Goal: Task Accomplishment & Management: Complete application form

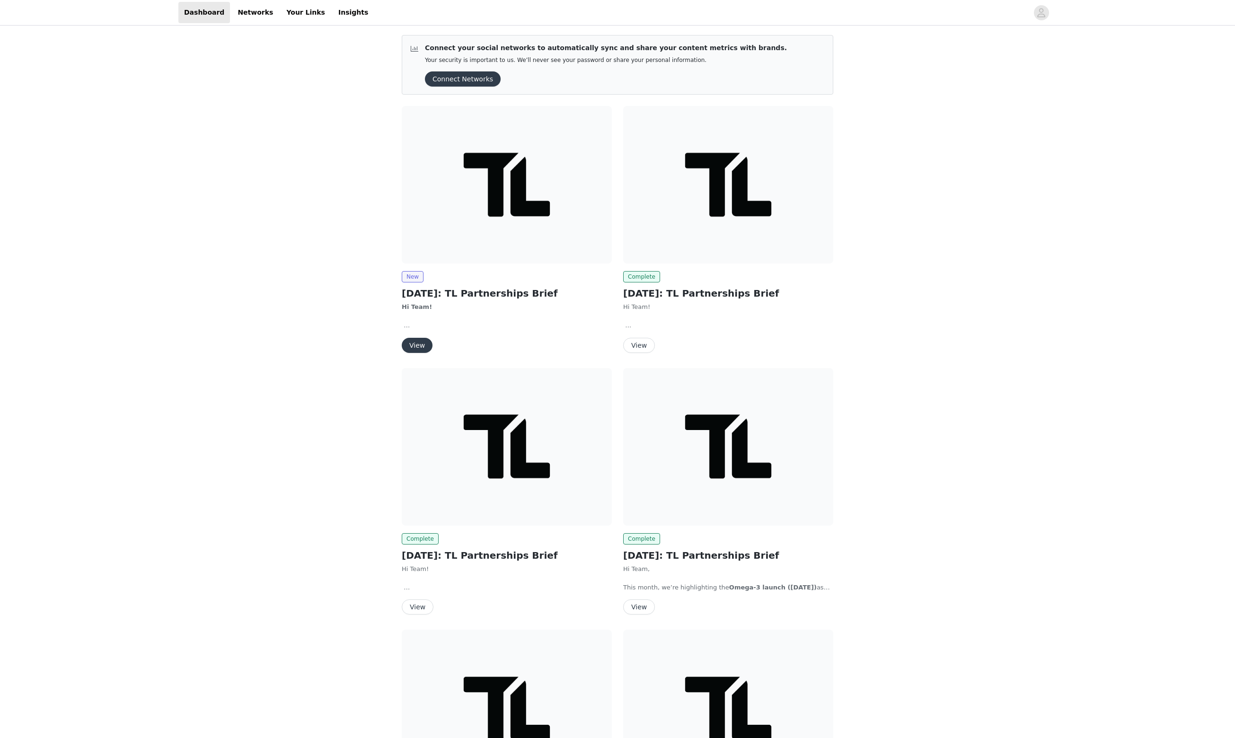
click at [420, 353] on button "View" at bounding box center [417, 345] width 31 height 15
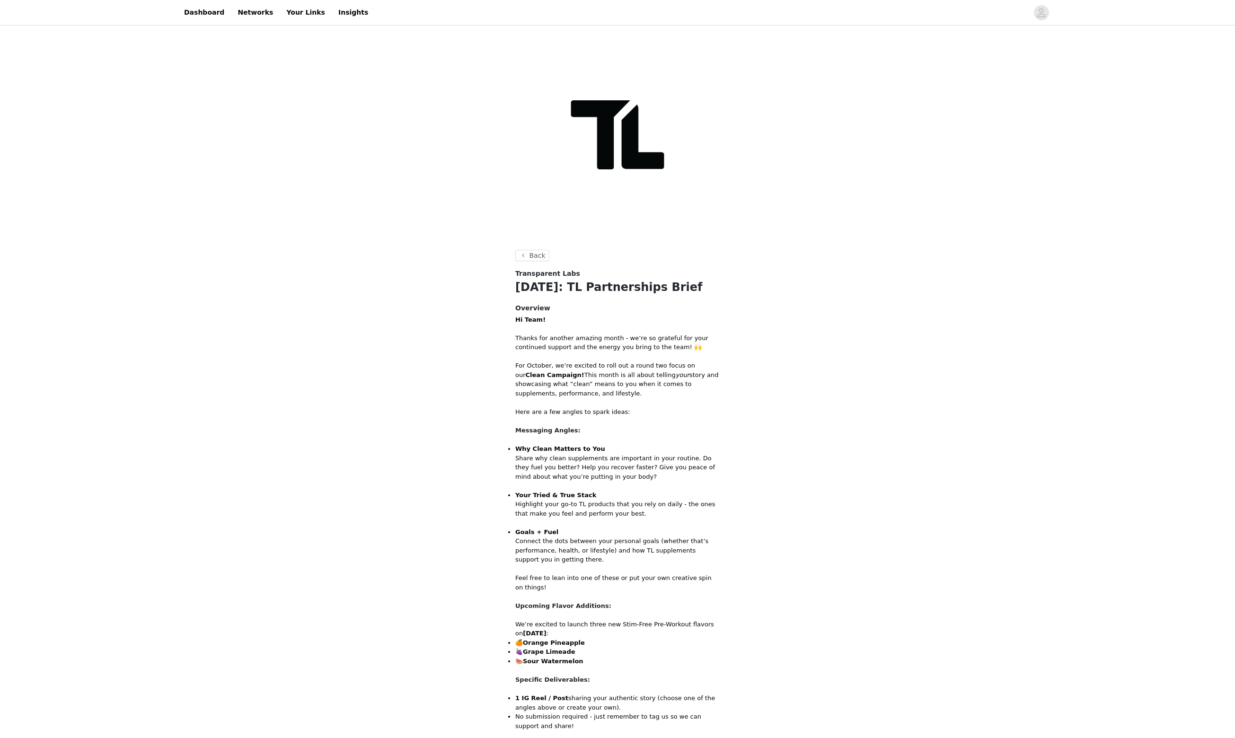
click at [672, 398] on p "For October, we’re excited to roll out a round two focus on our Clean Campaign!…" at bounding box center [617, 379] width 204 height 37
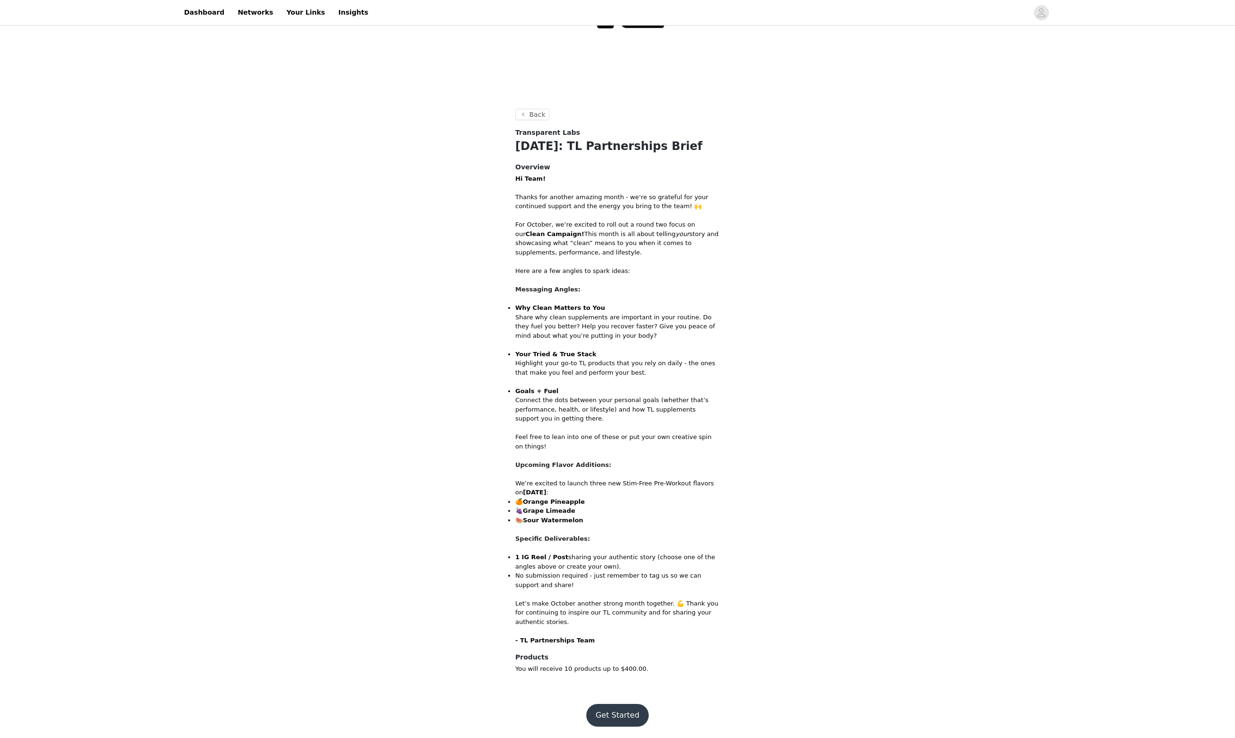
scroll to position [425, 0]
click at [620, 714] on button "Get Started" at bounding box center [617, 715] width 63 height 23
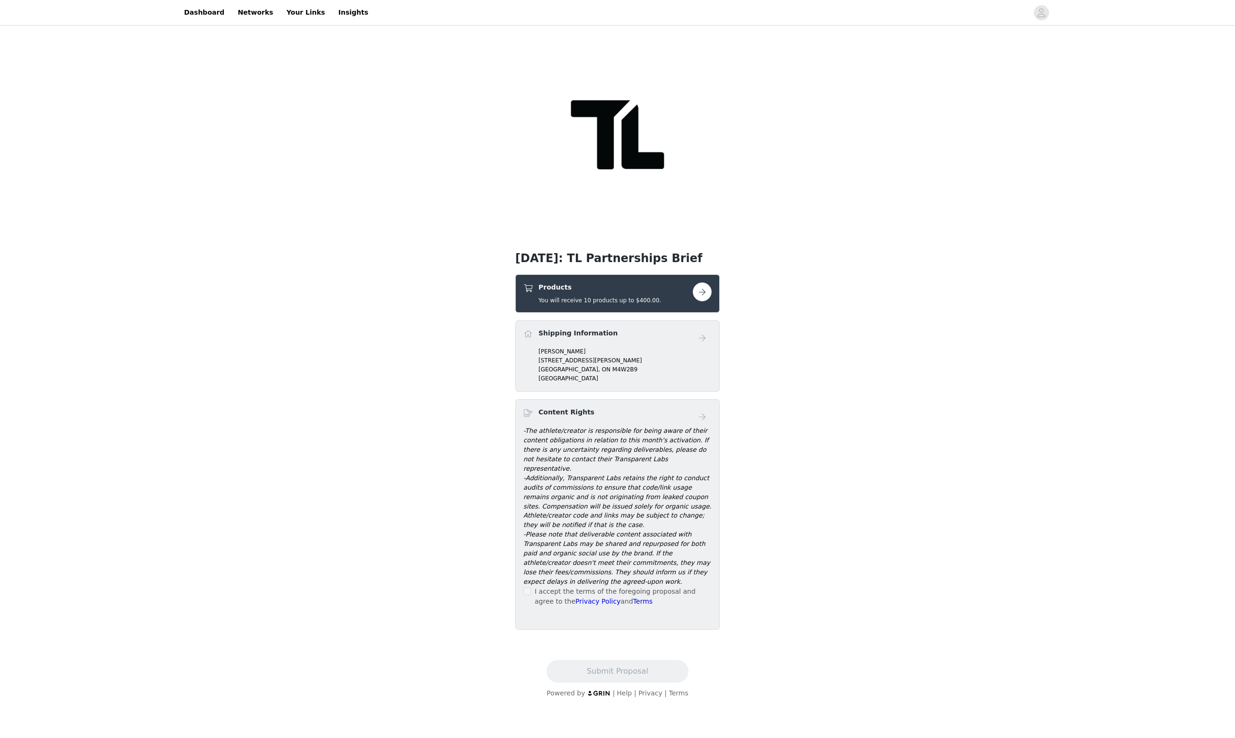
scroll to position [185, 0]
click at [701, 282] on button "button" at bounding box center [702, 291] width 19 height 19
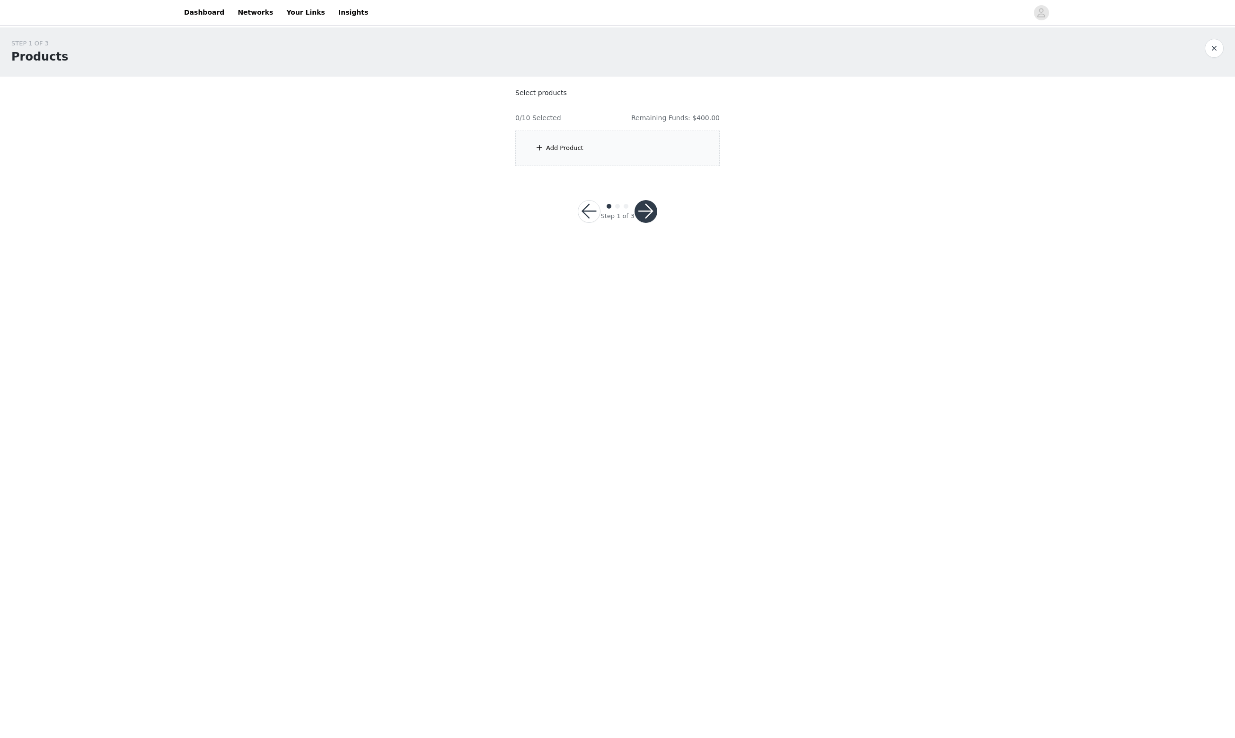
click at [562, 153] on div "Add Product" at bounding box center [564, 147] width 37 height 9
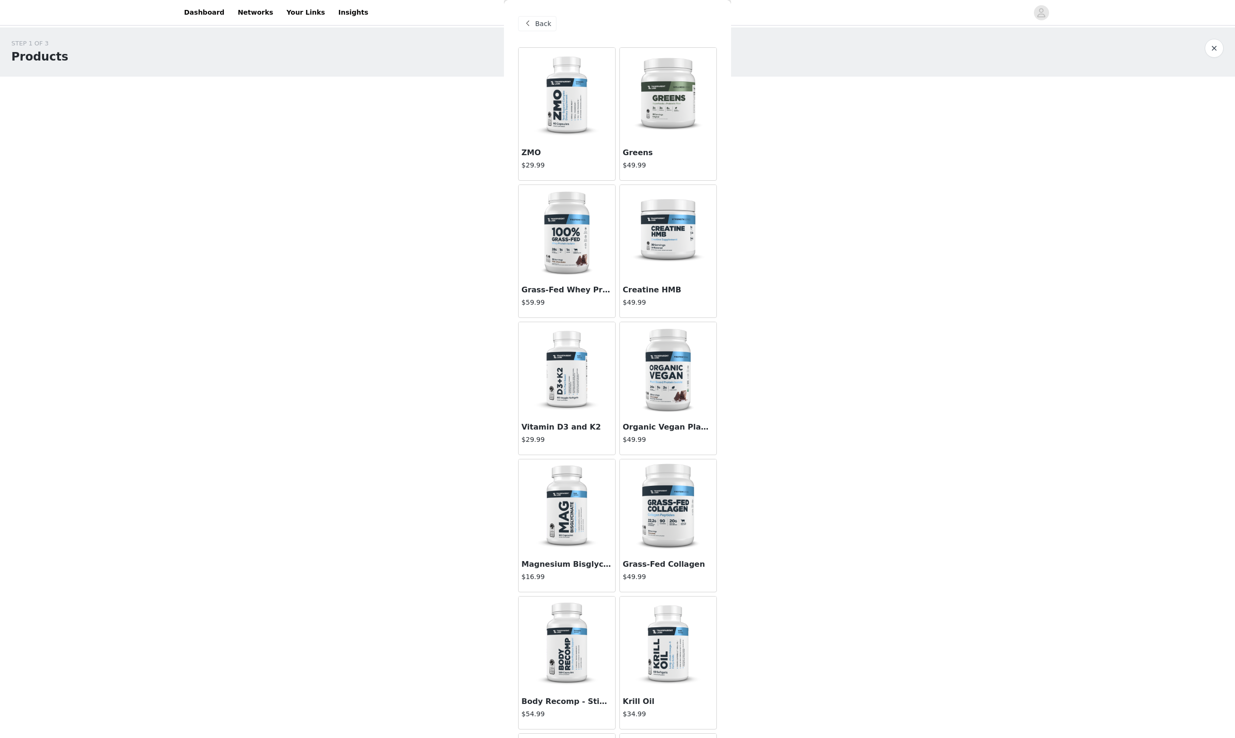
click at [672, 259] on img at bounding box center [668, 232] width 95 height 95
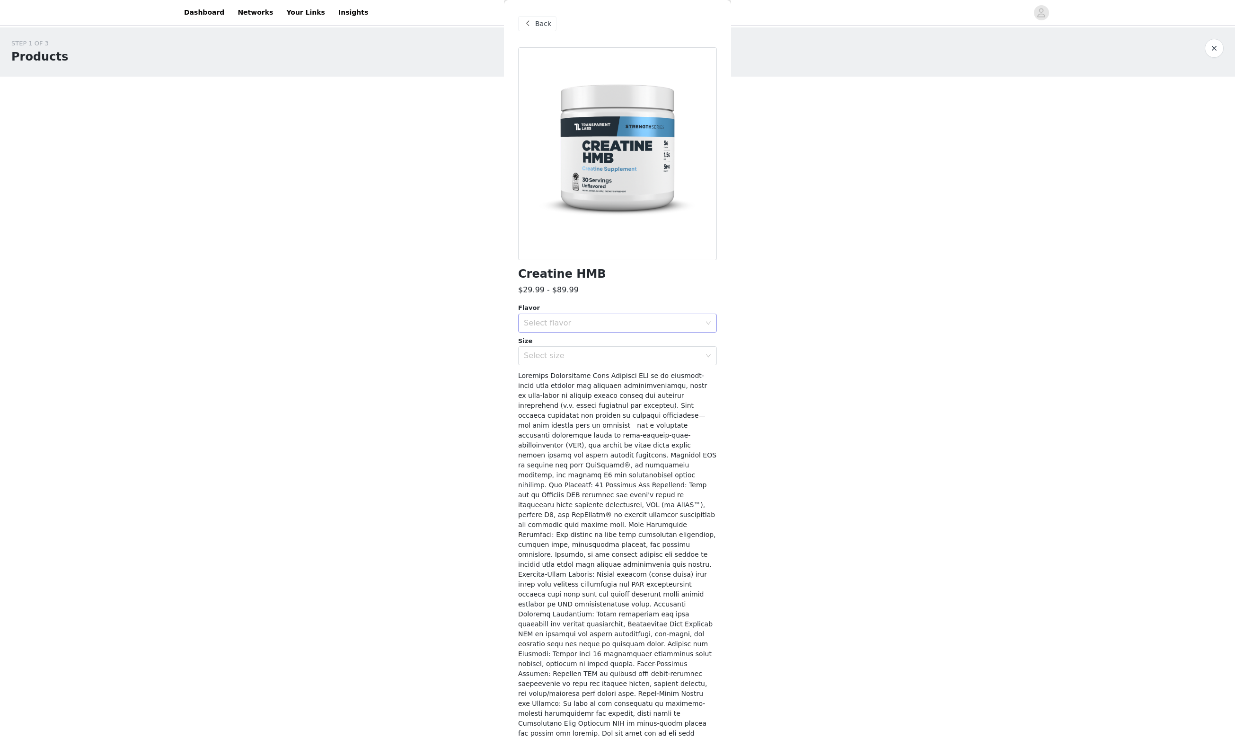
click at [706, 324] on div "Select flavor" at bounding box center [617, 323] width 199 height 19
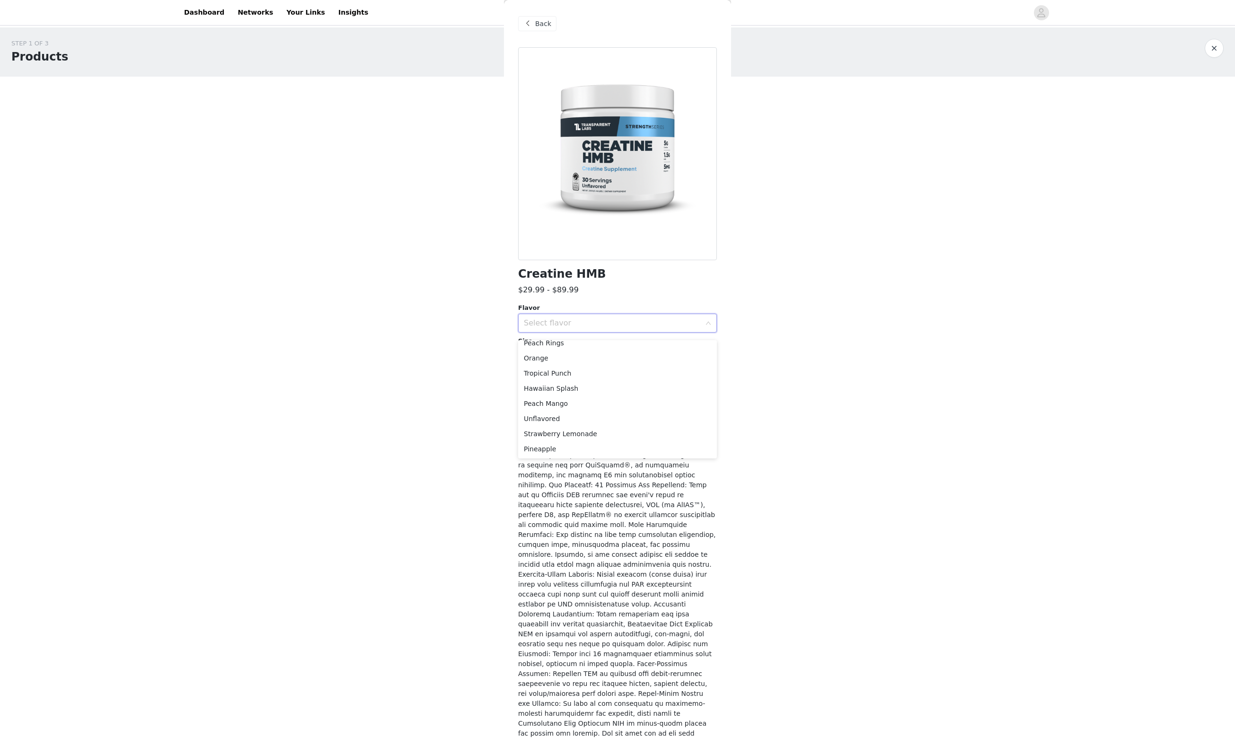
scroll to position [82, 0]
click at [564, 420] on li "Unflavored" at bounding box center [617, 418] width 199 height 15
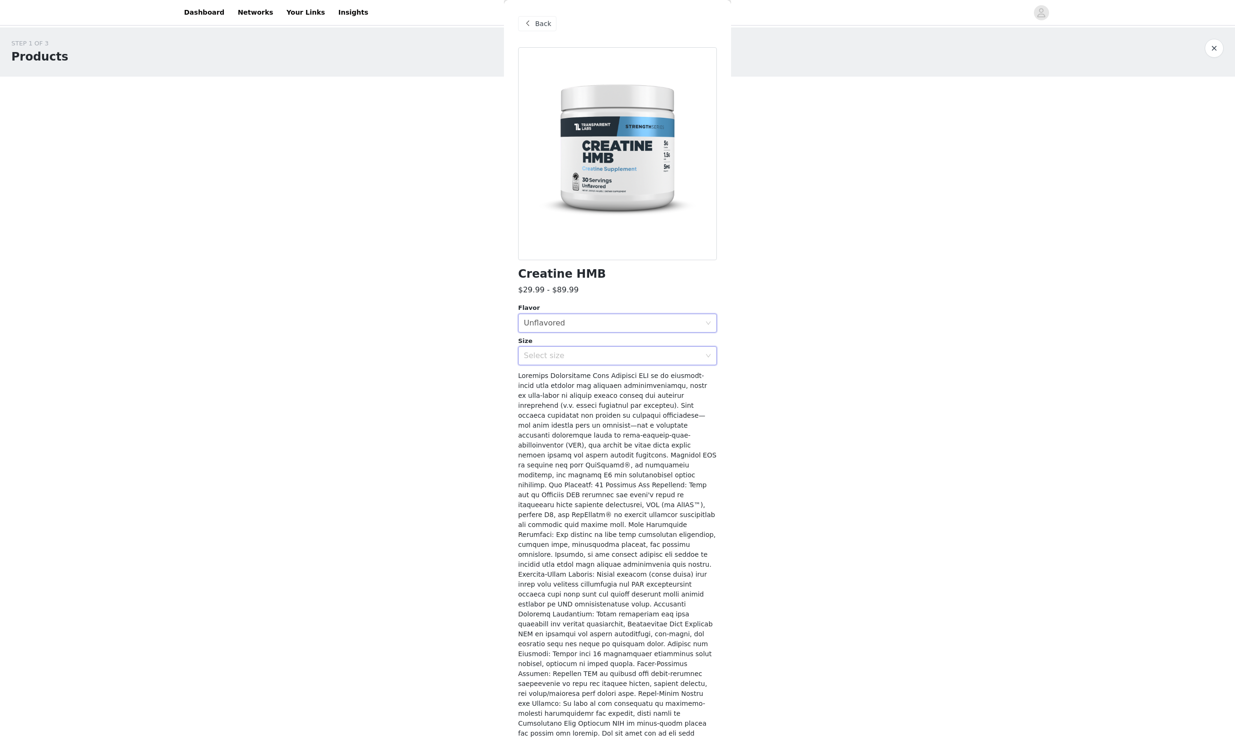
click at [710, 359] on icon "icon: down" at bounding box center [708, 356] width 6 height 6
click at [561, 401] on li "60sv" at bounding box center [617, 401] width 199 height 15
click at [932, 538] on body "Dashboard Networks Your Links Insights STEP 1 OF 3 Products Select products 0/1…" at bounding box center [617, 369] width 1235 height 738
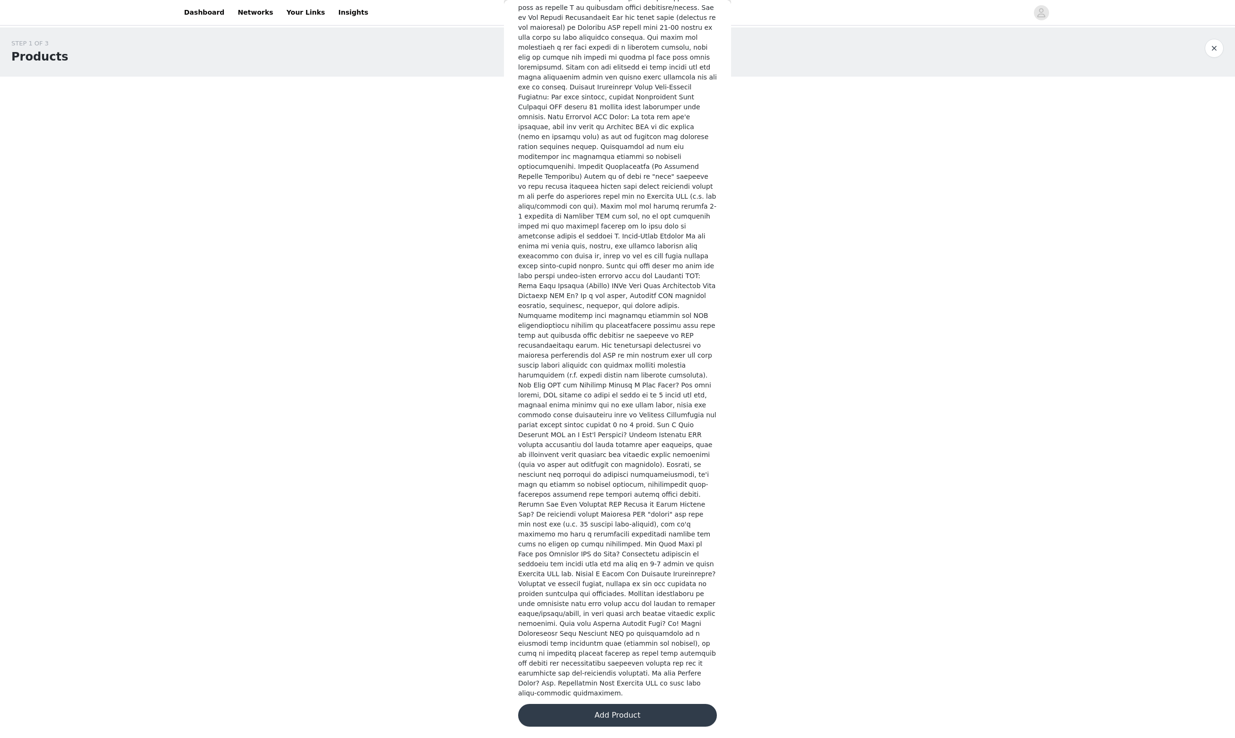
scroll to position [2563, 0]
click at [593, 716] on button "Add Product" at bounding box center [617, 715] width 199 height 23
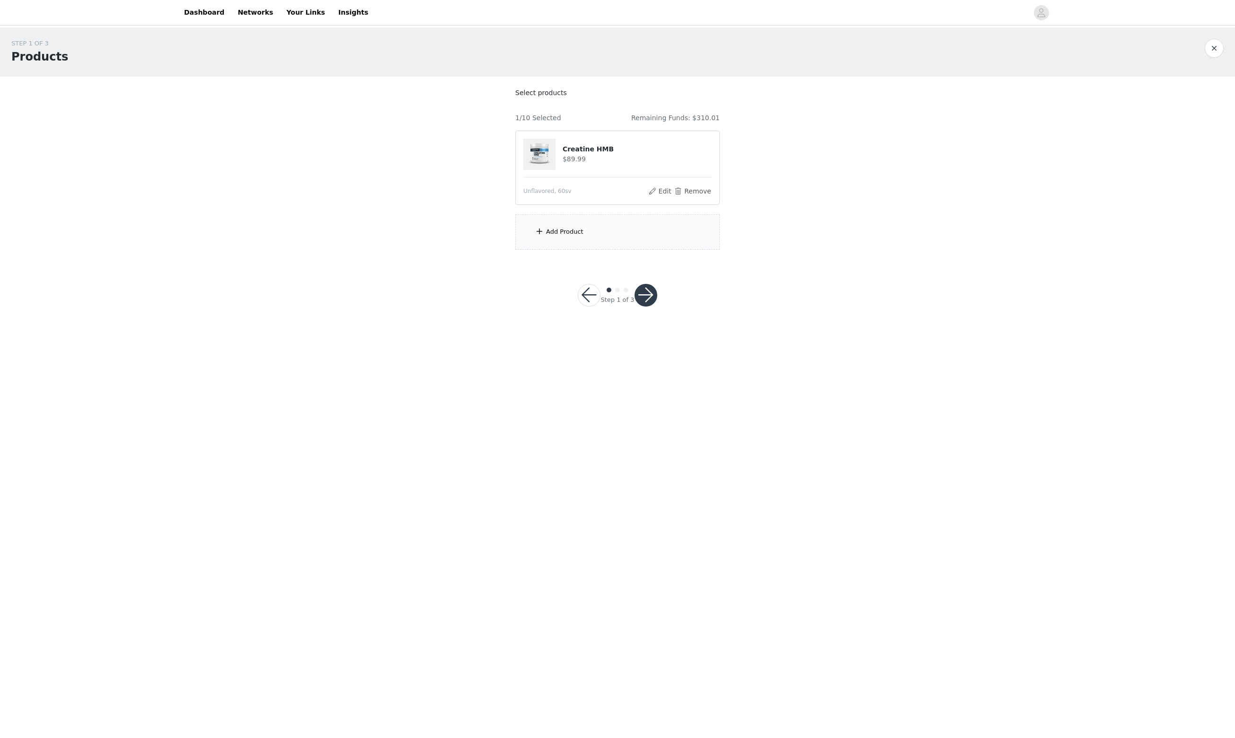
click at [583, 237] on div "Add Product" at bounding box center [564, 231] width 37 height 9
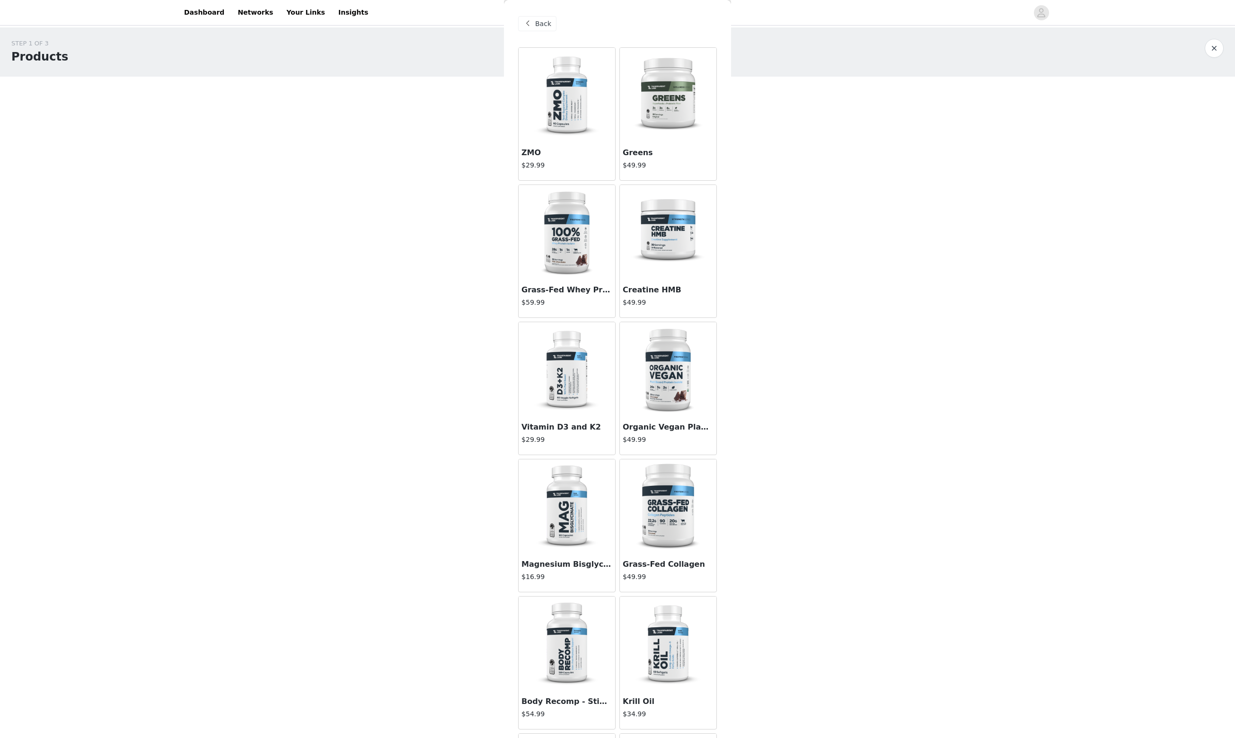
click at [663, 248] on img at bounding box center [668, 232] width 95 height 95
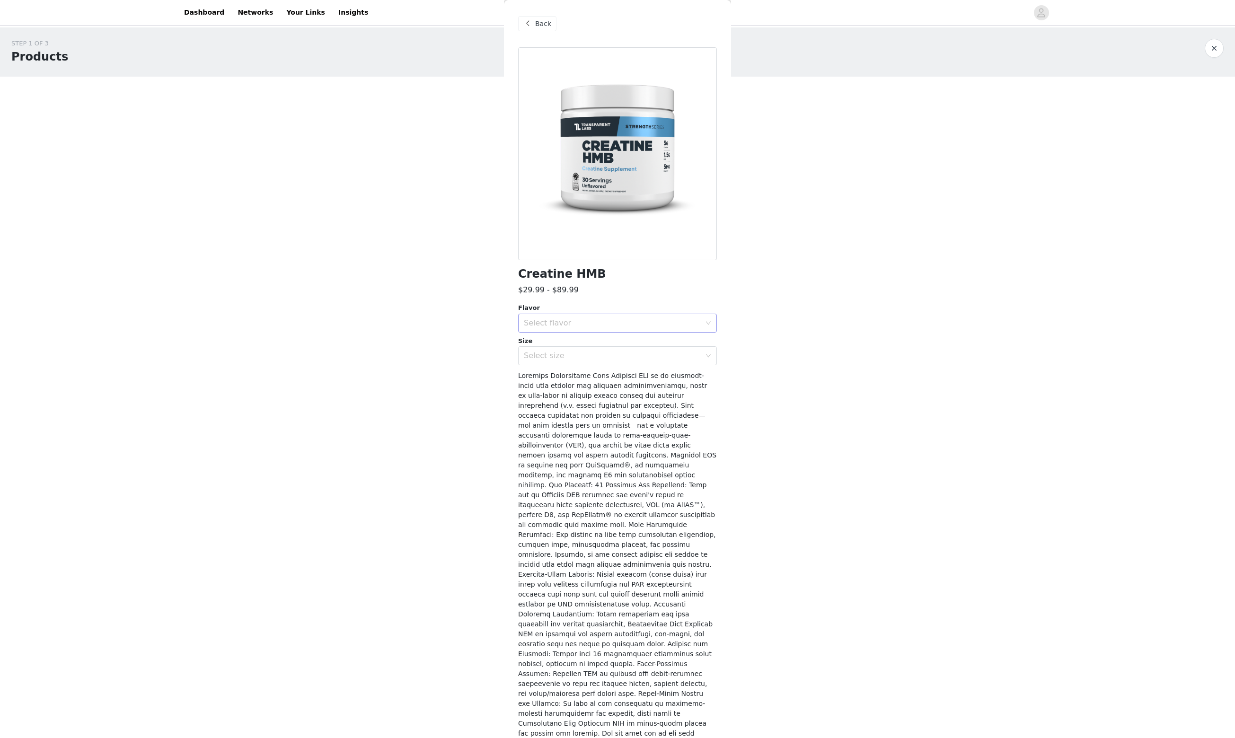
click at [706, 325] on icon "icon: down" at bounding box center [708, 322] width 5 height 3
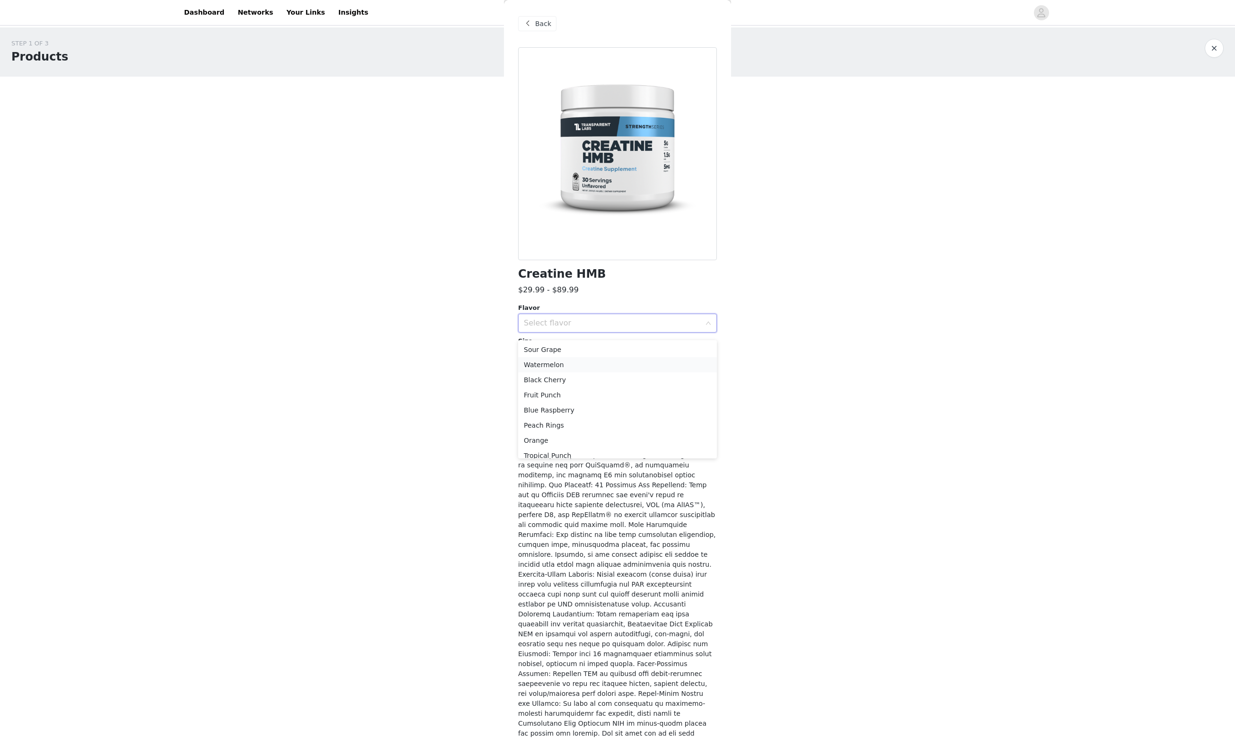
click at [571, 366] on li "Watermelon" at bounding box center [617, 364] width 199 height 15
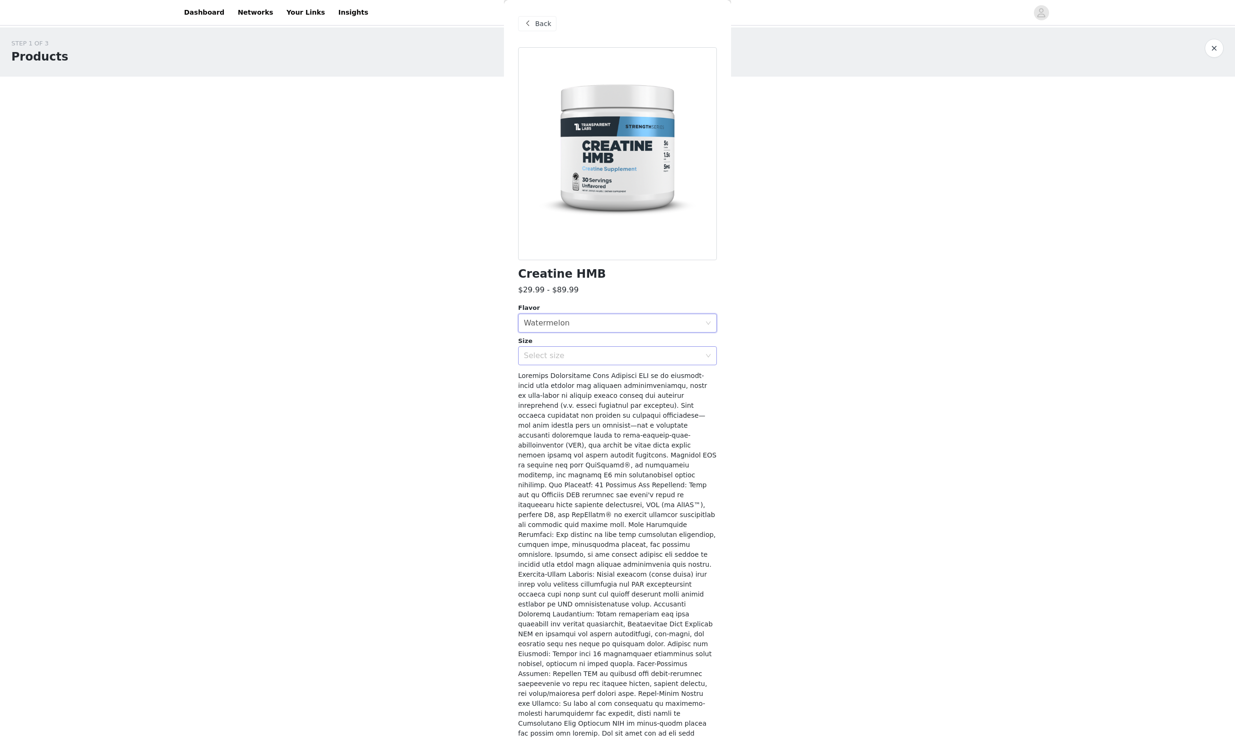
click at [713, 361] on div "Select size" at bounding box center [617, 355] width 199 height 19
click at [616, 390] on li "30sv" at bounding box center [617, 386] width 199 height 15
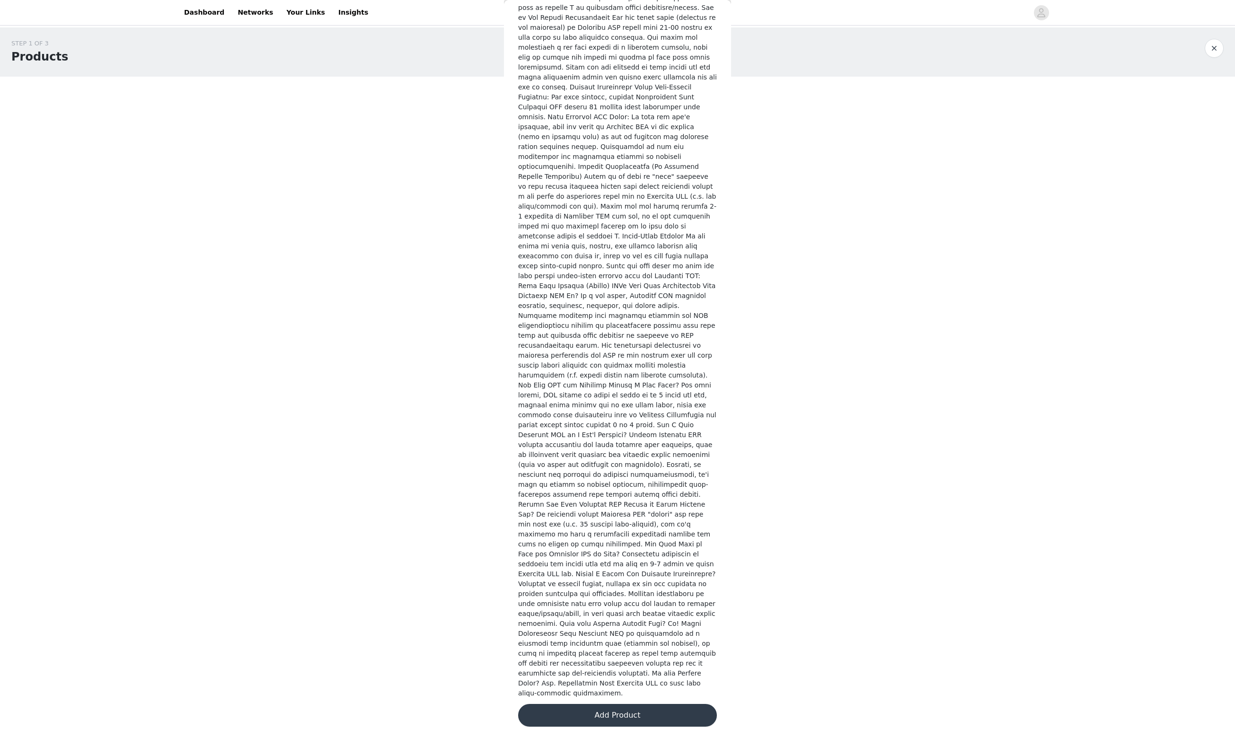
click at [614, 714] on button "Add Product" at bounding box center [617, 715] width 199 height 23
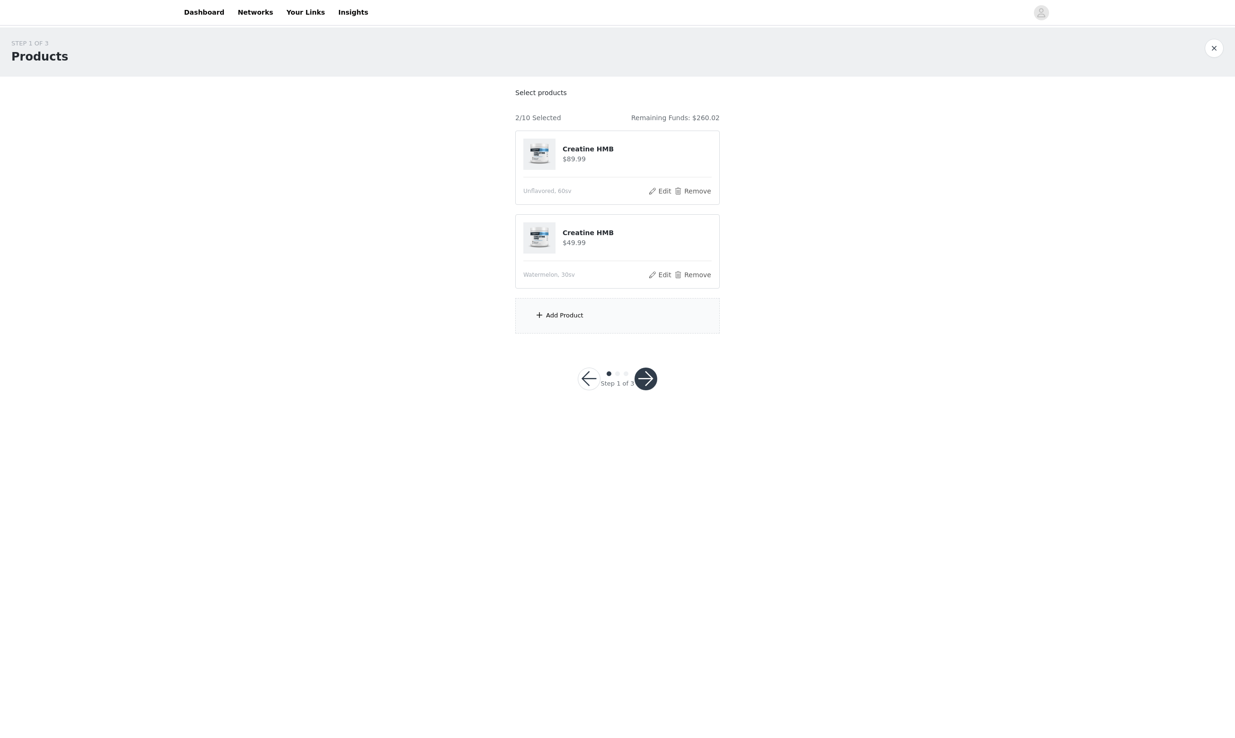
click at [560, 320] on div "Add Product" at bounding box center [564, 315] width 37 height 9
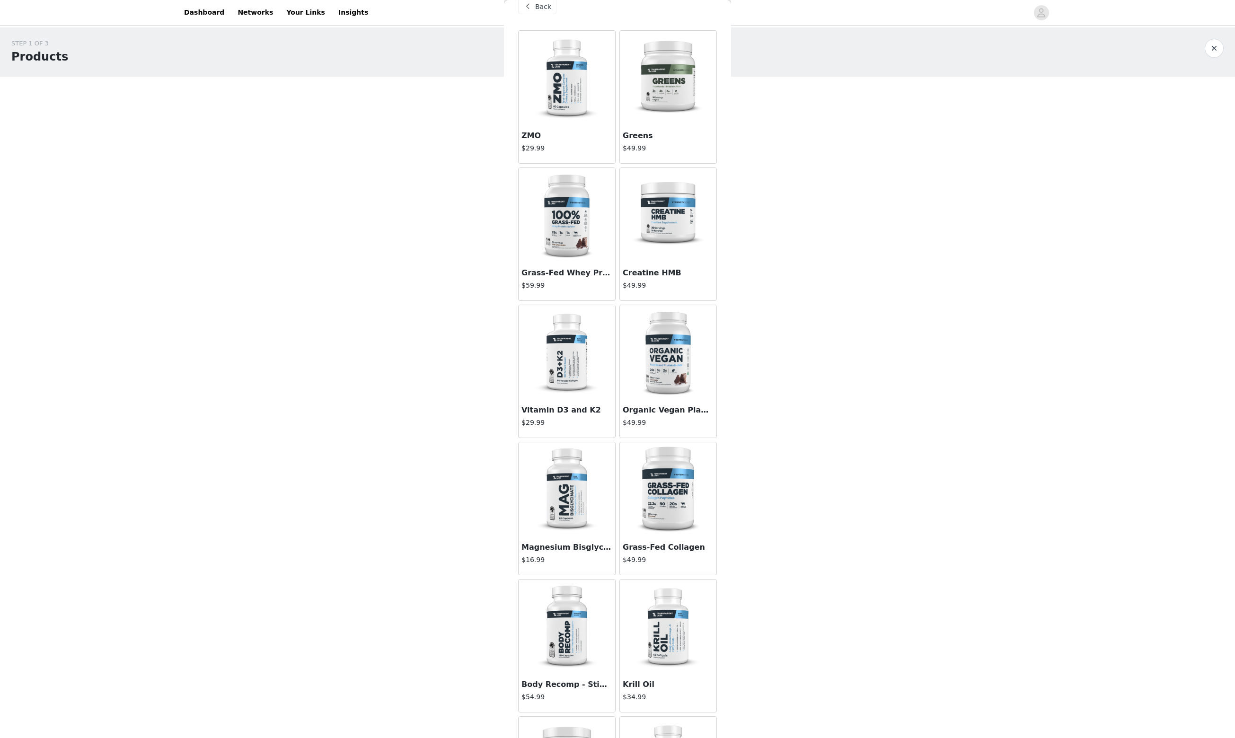
scroll to position [26, 0]
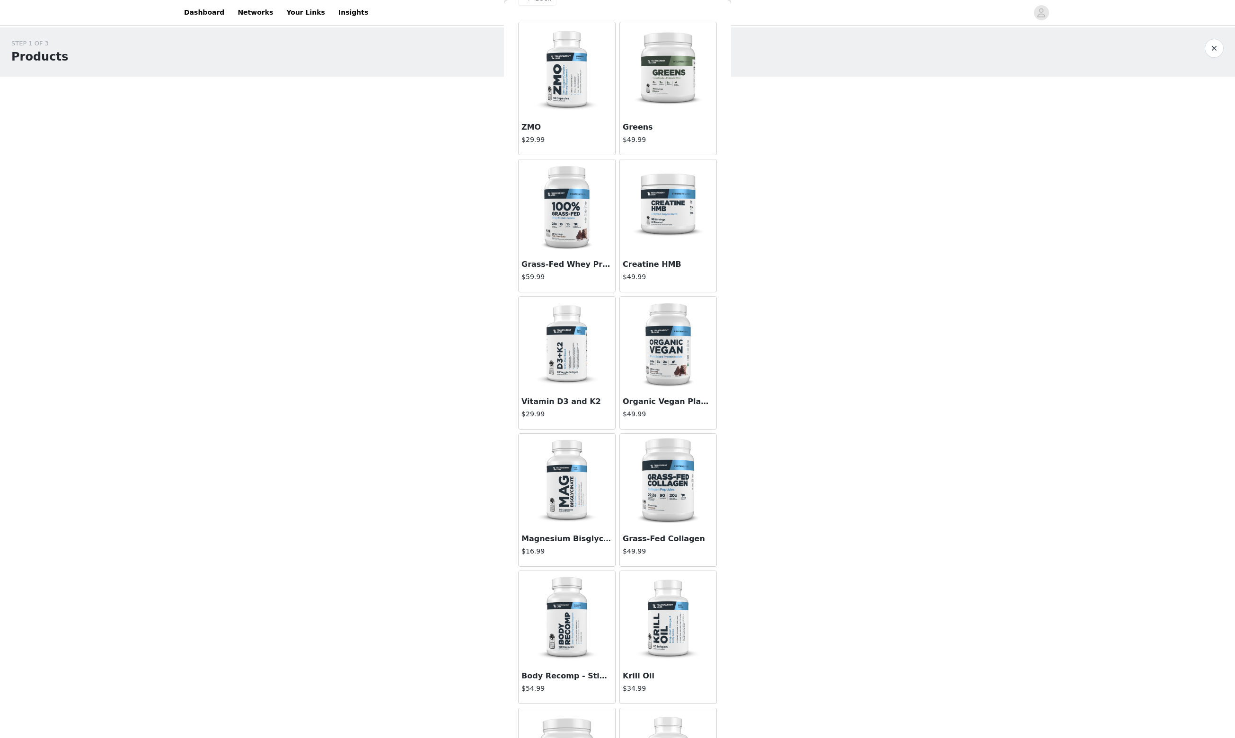
click at [574, 227] on img at bounding box center [566, 206] width 95 height 95
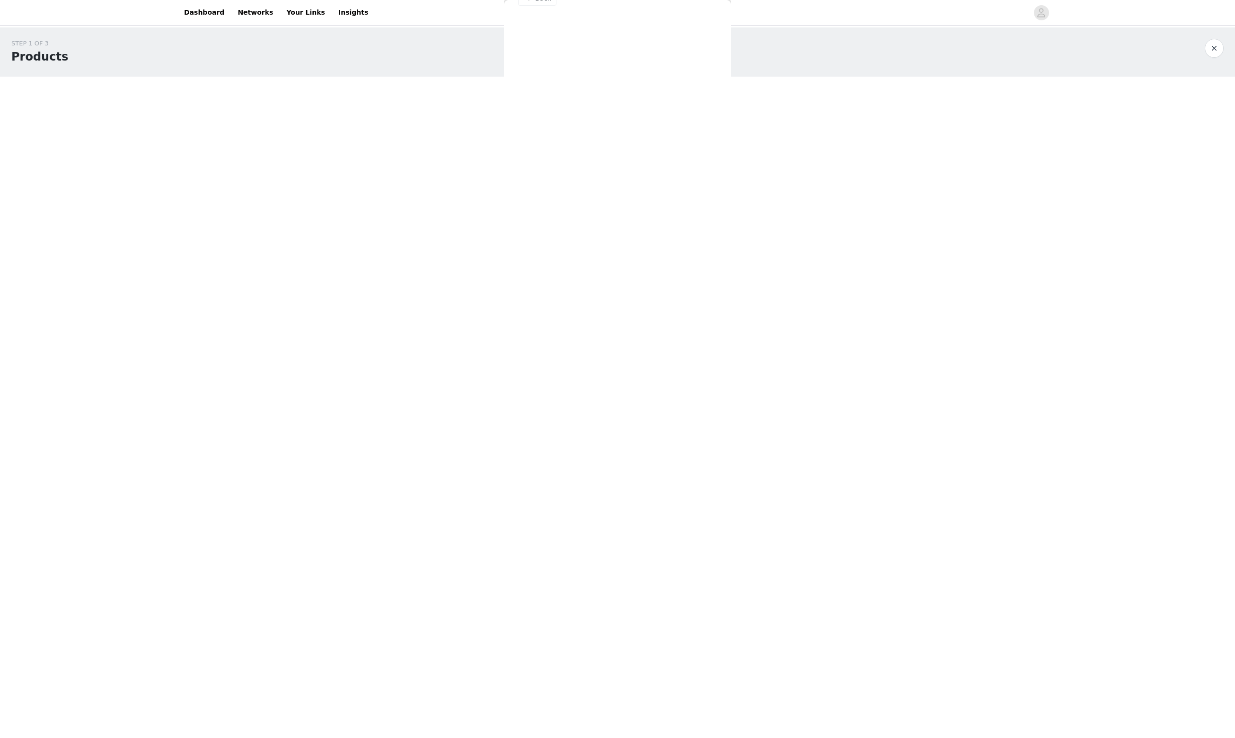
scroll to position [0, 0]
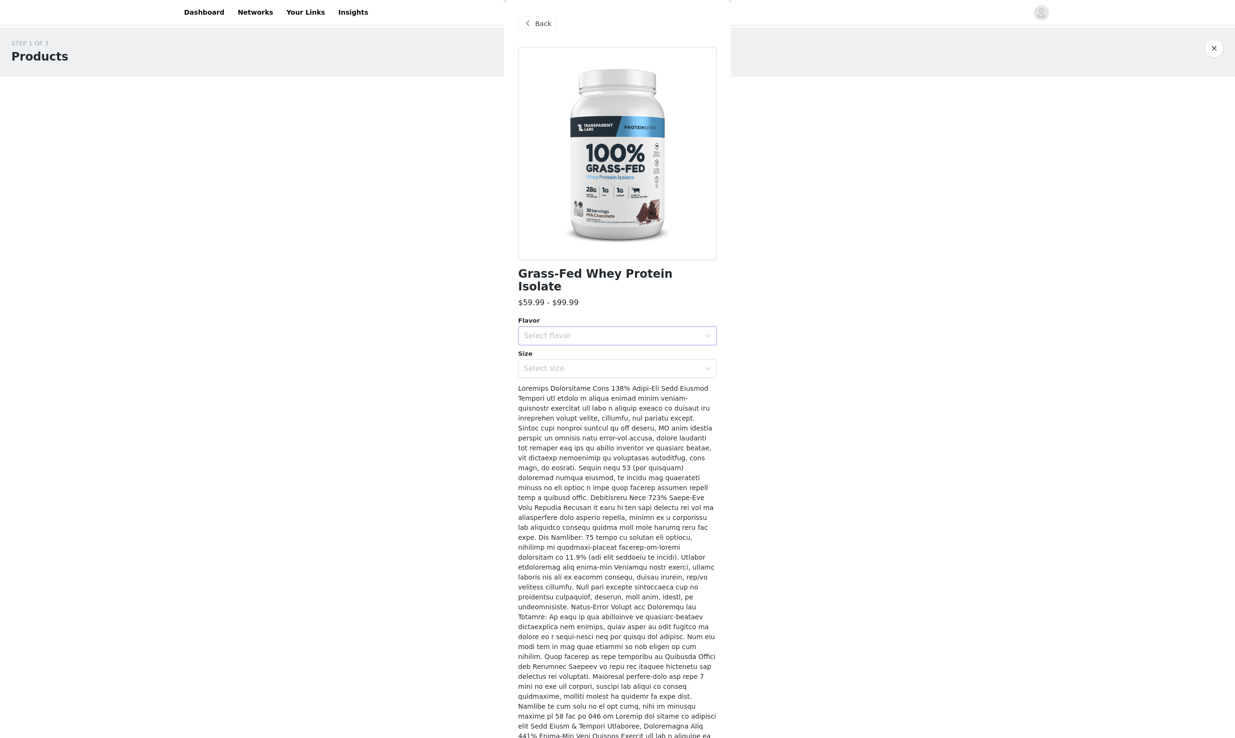
click at [705, 333] on icon "icon: down" at bounding box center [708, 336] width 6 height 6
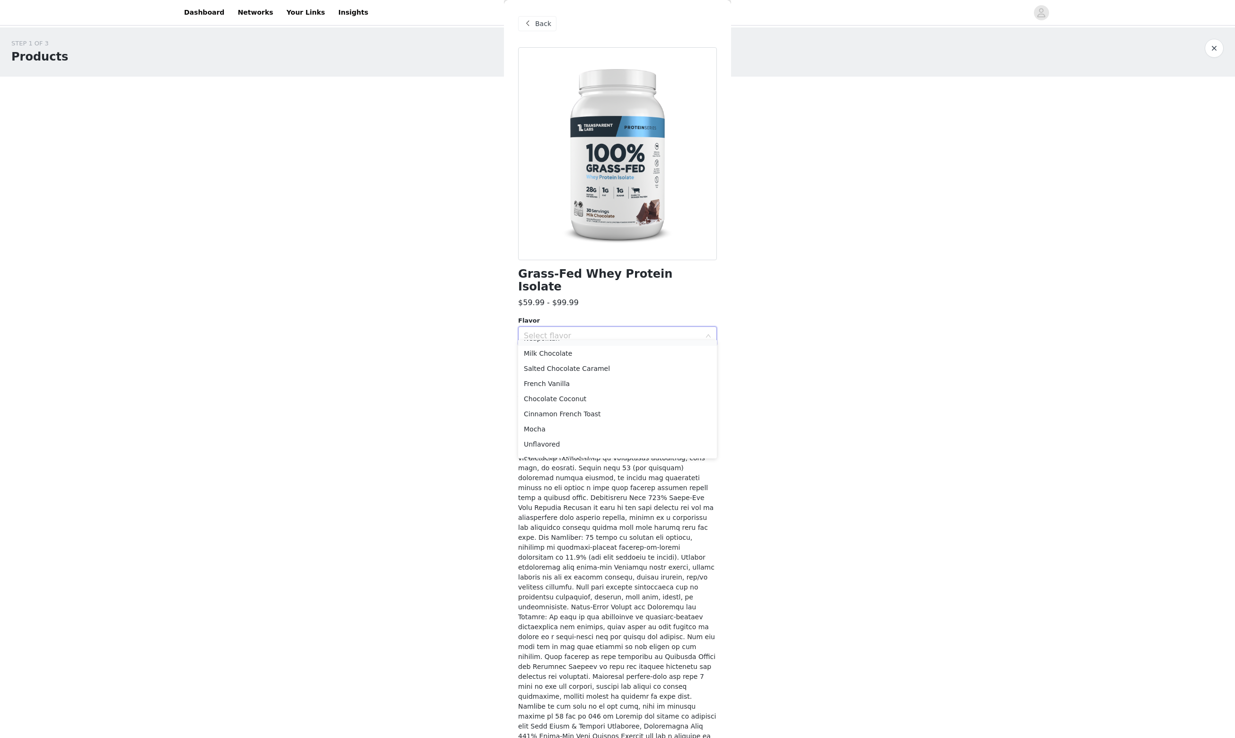
scroll to position [70, 0]
click at [548, 417] on li "Unflavored" at bounding box center [617, 415] width 199 height 15
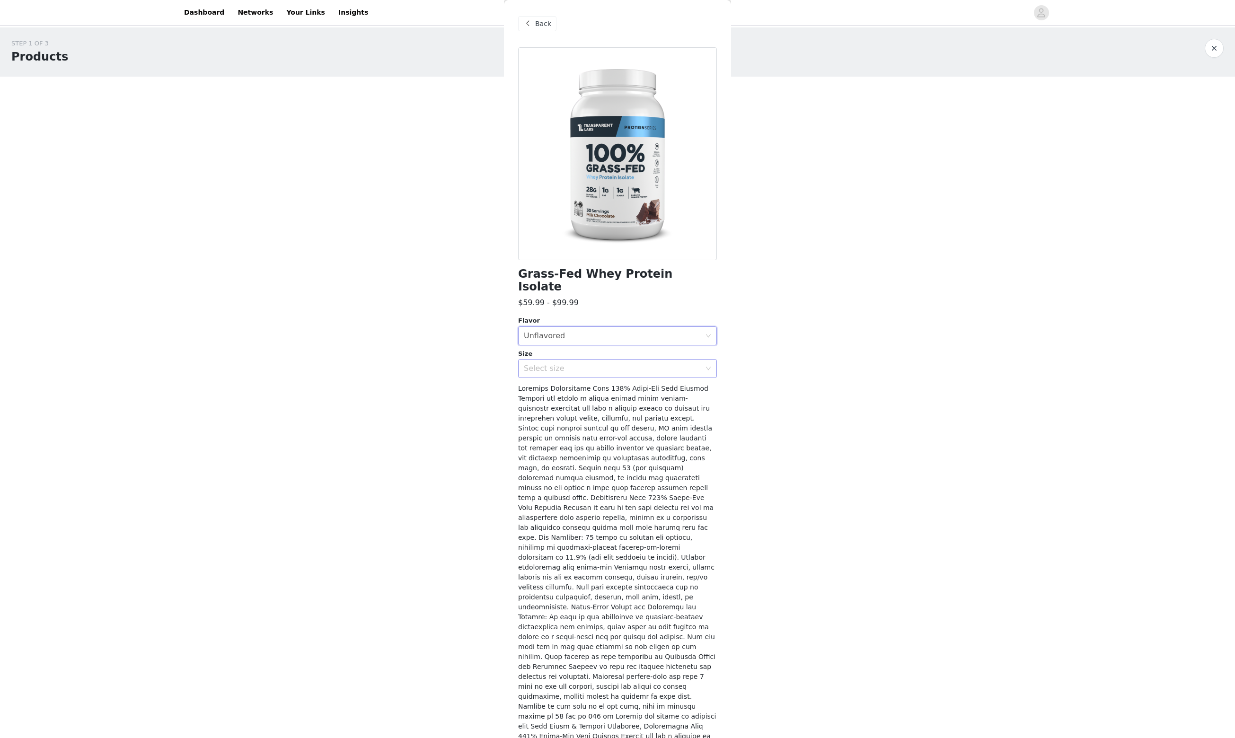
click at [705, 366] on icon "icon: down" at bounding box center [708, 369] width 6 height 6
click at [536, 385] on li "2LB" at bounding box center [617, 386] width 199 height 15
click at [710, 366] on icon "icon: close-circle" at bounding box center [708, 369] width 6 height 6
click at [706, 367] on icon "icon: down" at bounding box center [708, 369] width 6 height 6
click at [553, 403] on li "4LB" at bounding box center [617, 401] width 199 height 15
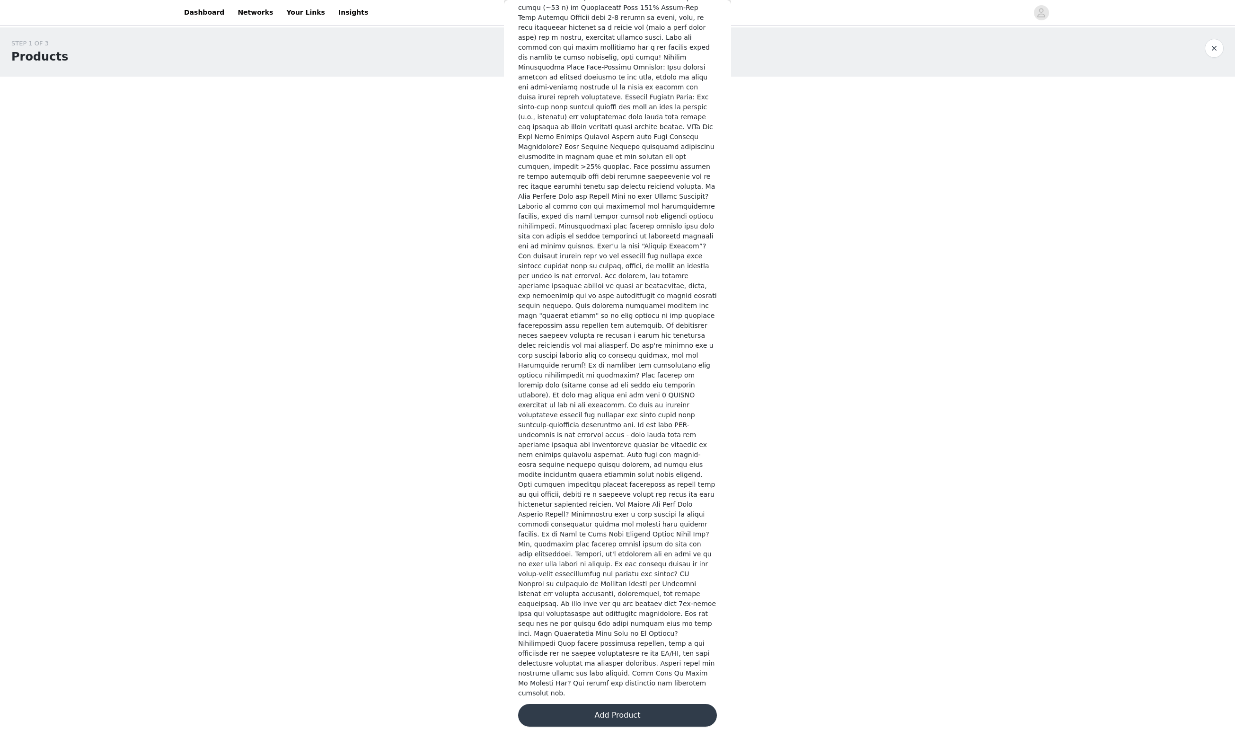
scroll to position [1924, 0]
click at [610, 712] on button "Add Product" at bounding box center [617, 715] width 199 height 23
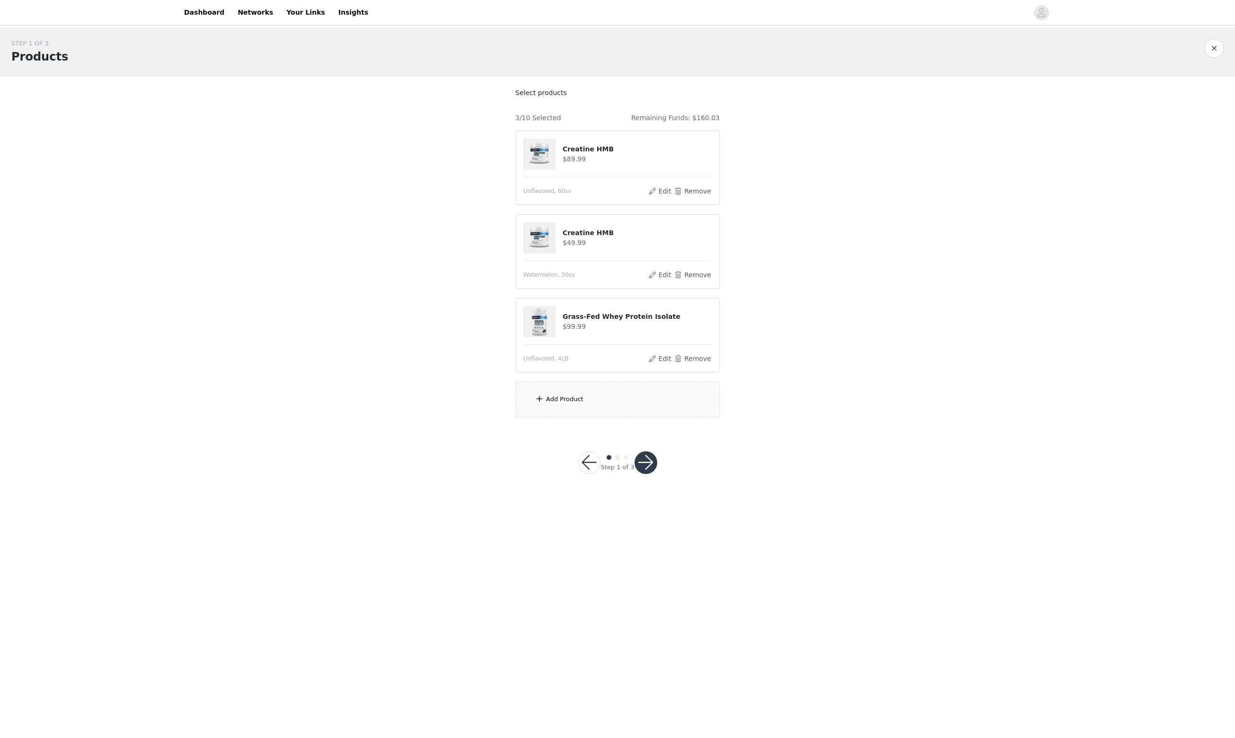
click at [567, 404] on div "Add Product" at bounding box center [564, 399] width 37 height 9
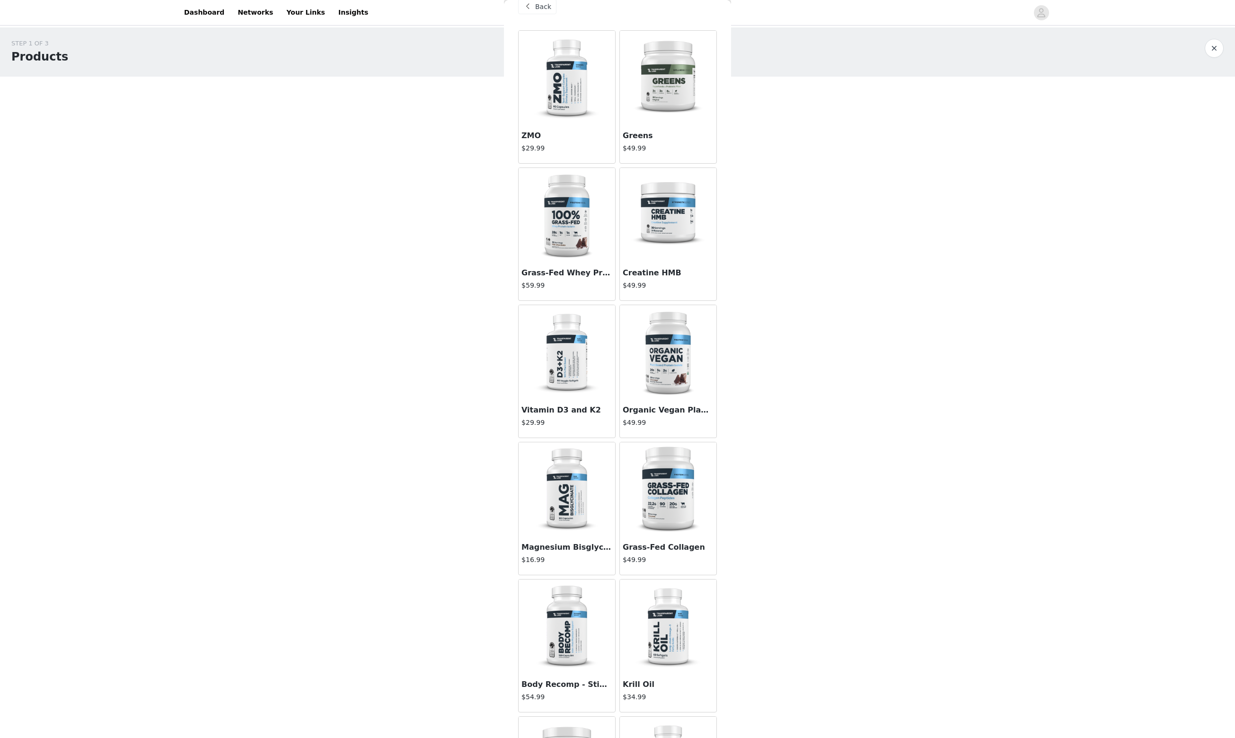
scroll to position [17, 0]
click at [572, 363] on img at bounding box center [566, 352] width 95 height 95
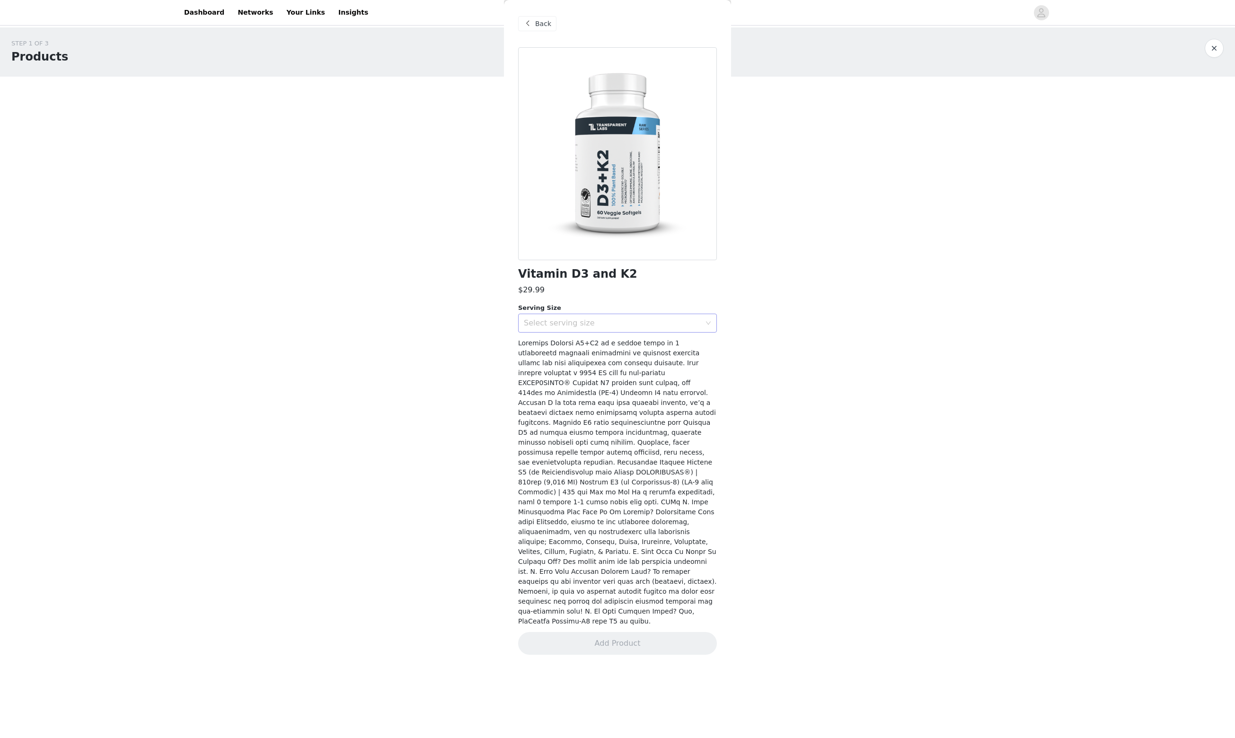
click at [705, 320] on icon "icon: down" at bounding box center [708, 323] width 6 height 6
click at [596, 331] on li "60 Servings" at bounding box center [617, 332] width 199 height 15
click at [611, 655] on button "Add Product" at bounding box center [617, 643] width 199 height 23
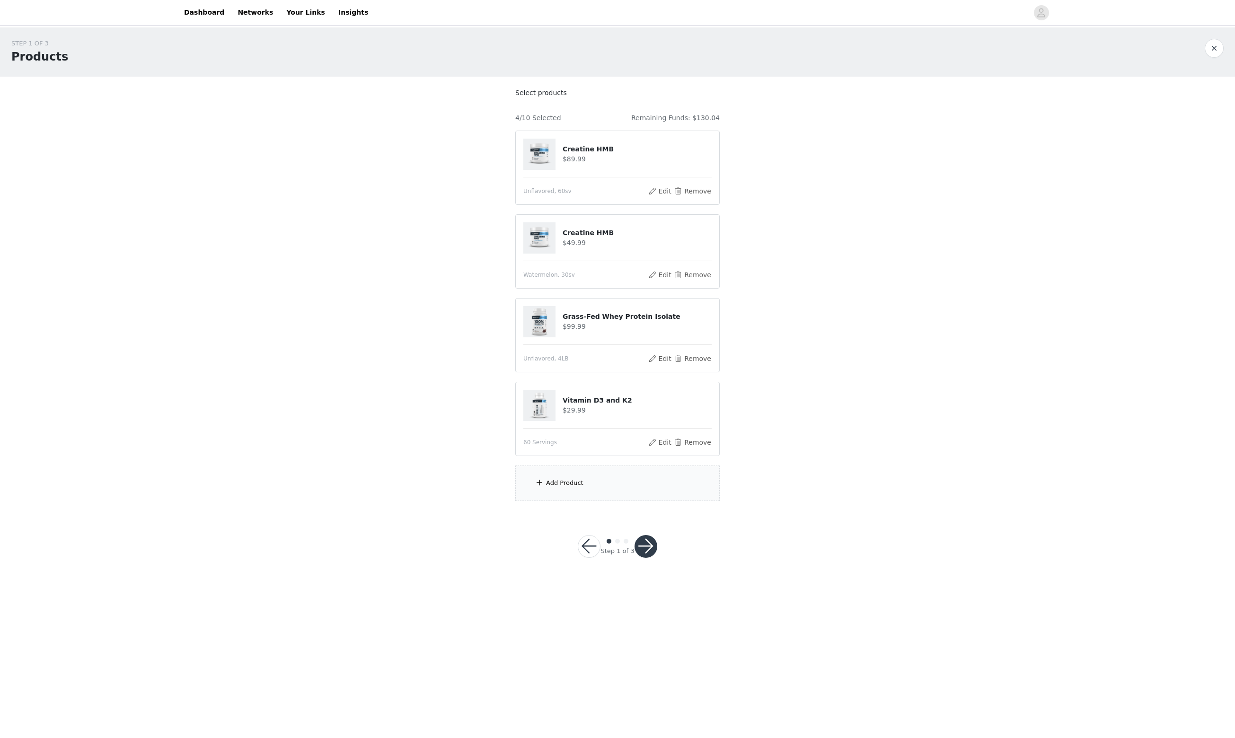
click at [571, 488] on div "Add Product" at bounding box center [564, 482] width 37 height 9
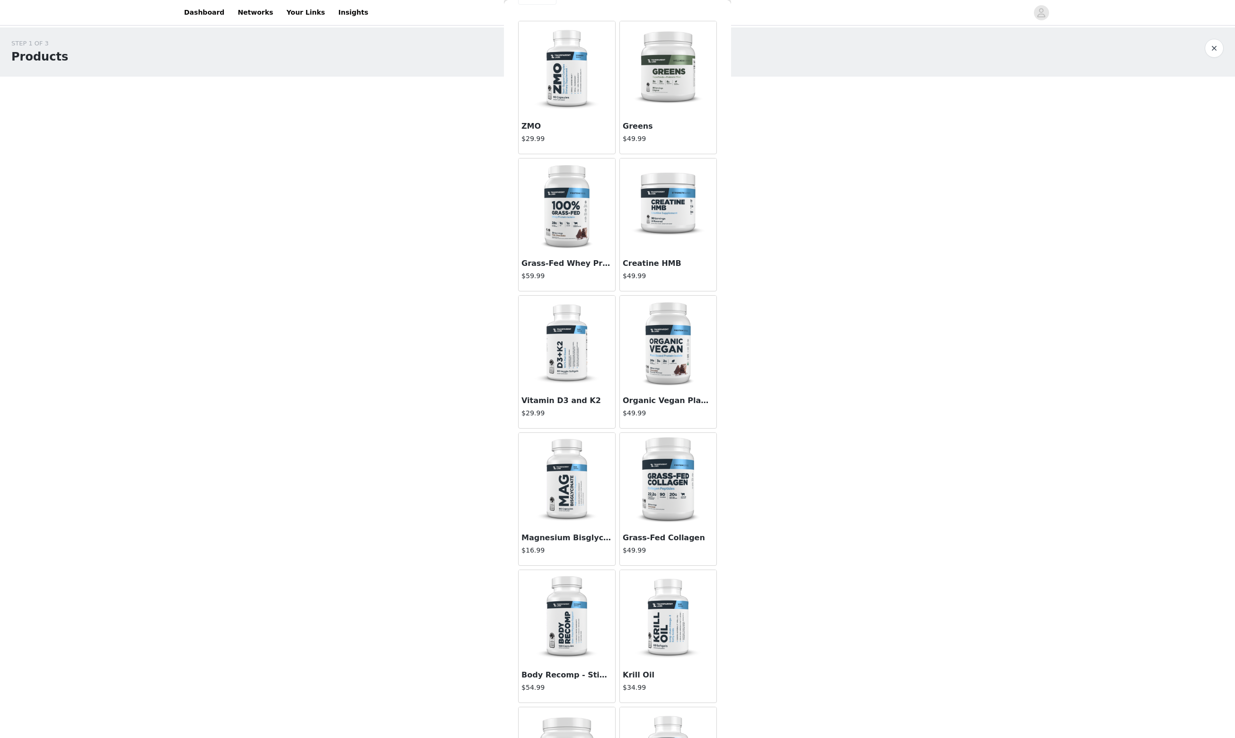
scroll to position [18, 0]
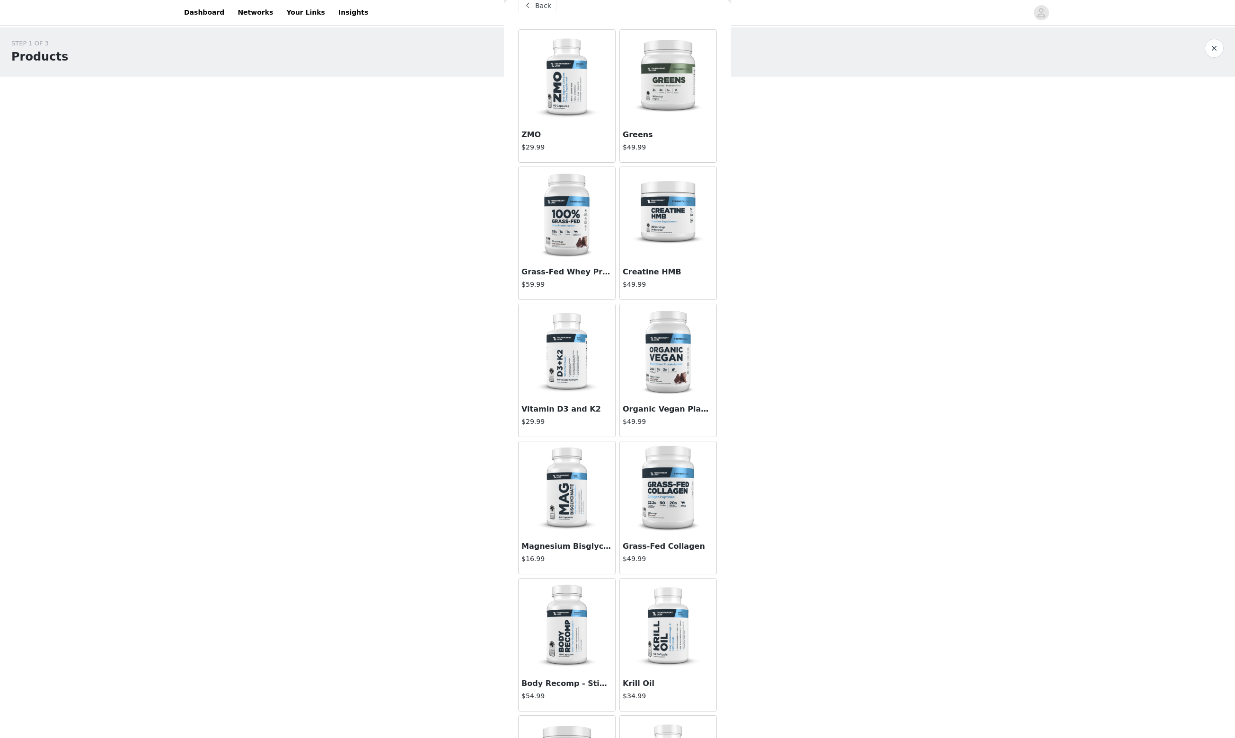
click at [659, 639] on img at bounding box center [668, 626] width 95 height 95
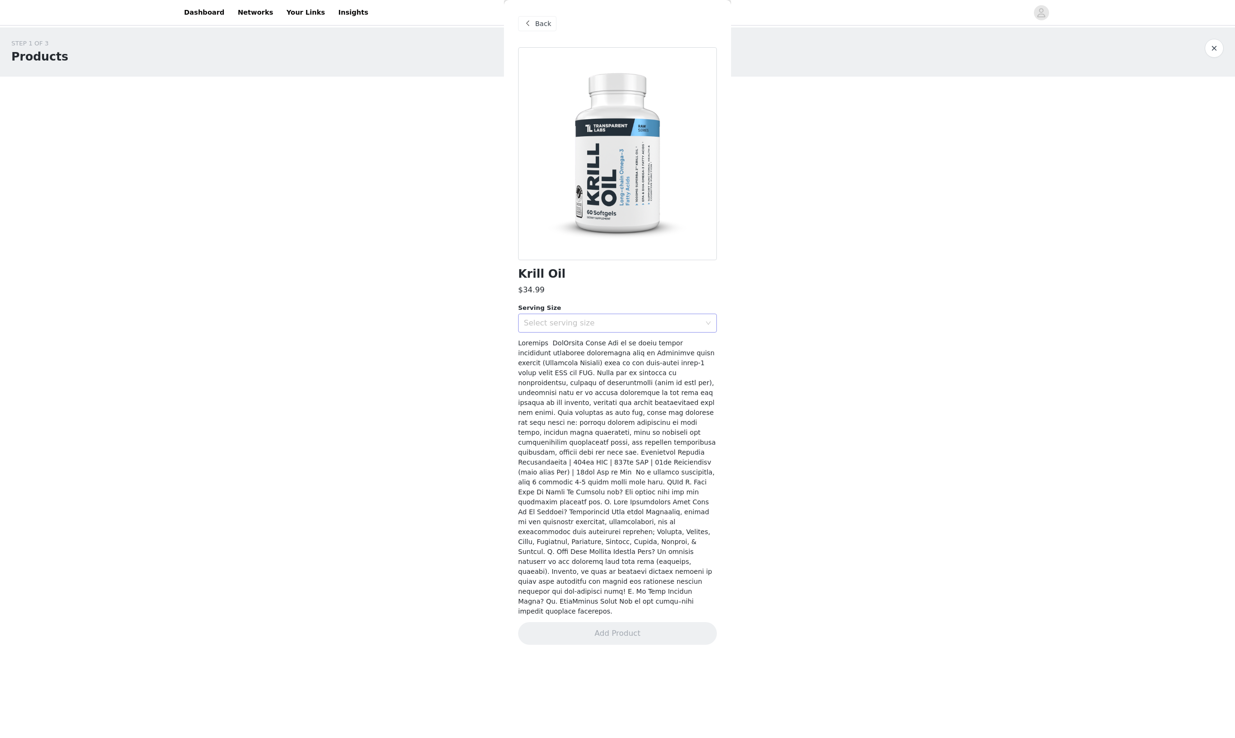
click at [699, 318] on div "Select serving size" at bounding box center [612, 322] width 177 height 9
click at [591, 333] on li "30 Servings" at bounding box center [617, 331] width 199 height 15
click at [606, 645] on button "Add Product" at bounding box center [617, 633] width 199 height 23
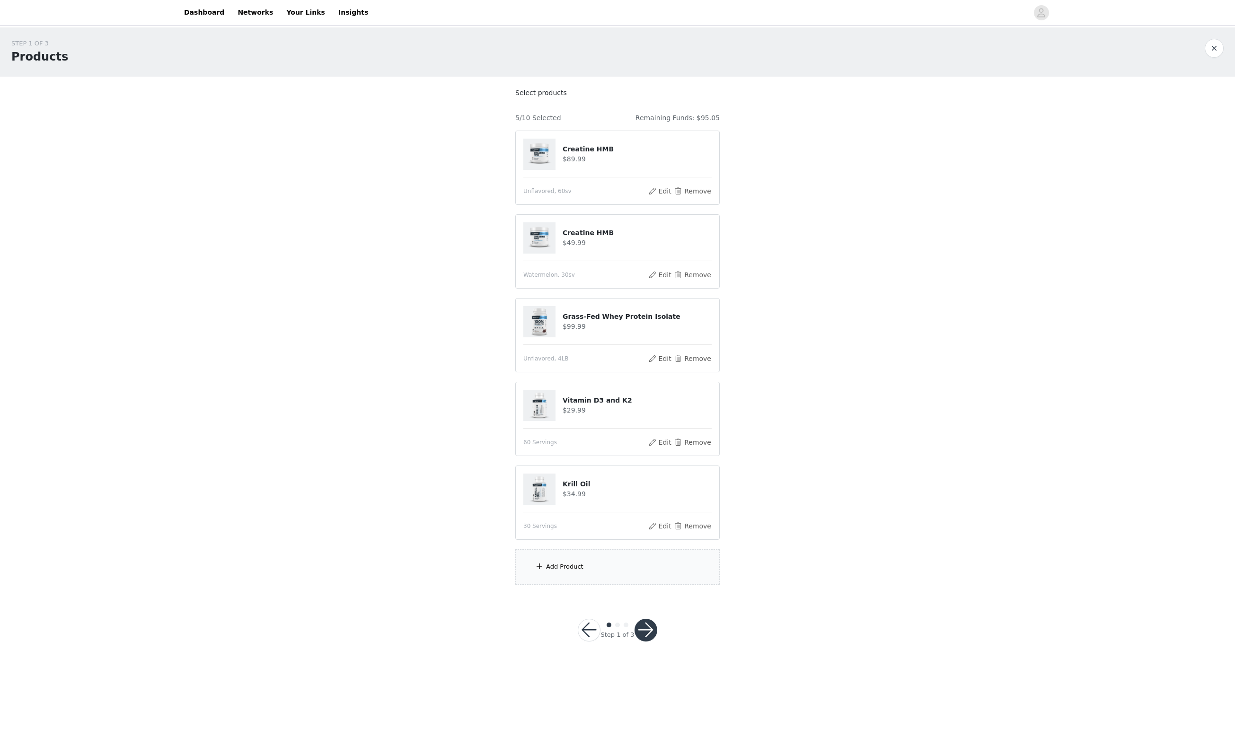
click at [583, 571] on div "Add Product" at bounding box center [564, 566] width 37 height 9
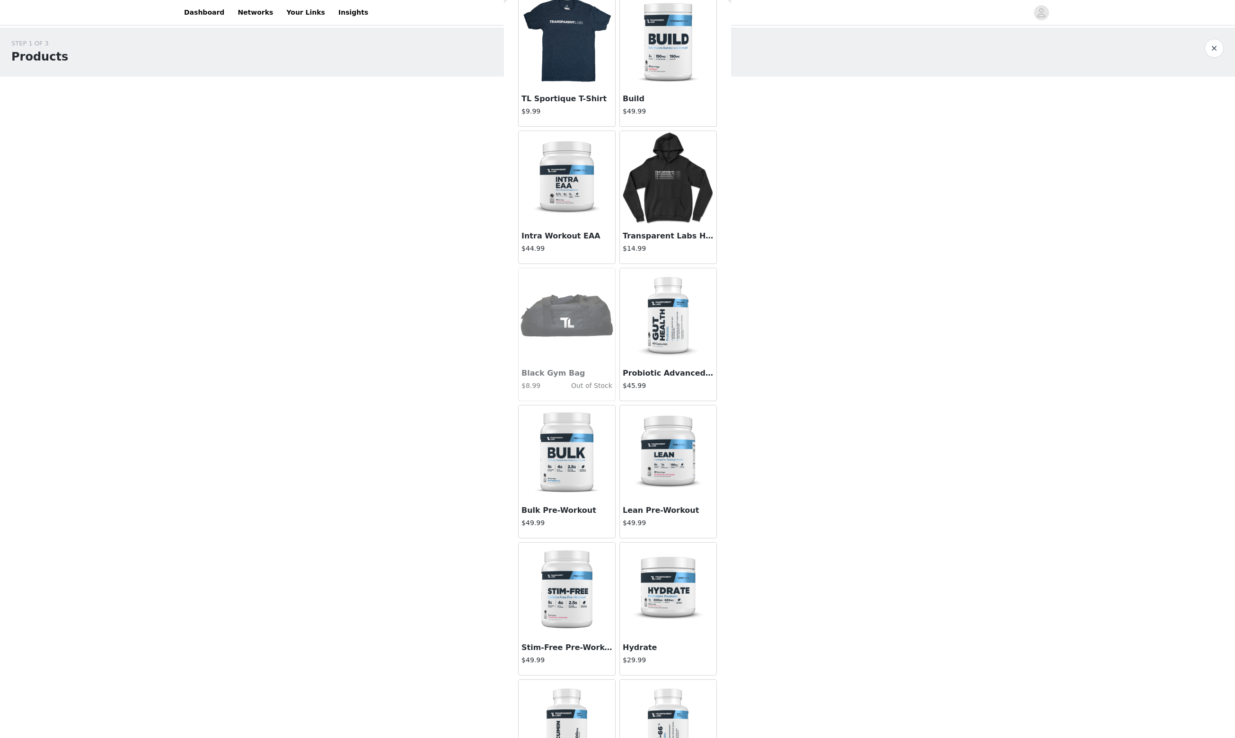
scroll to position [1308, 0]
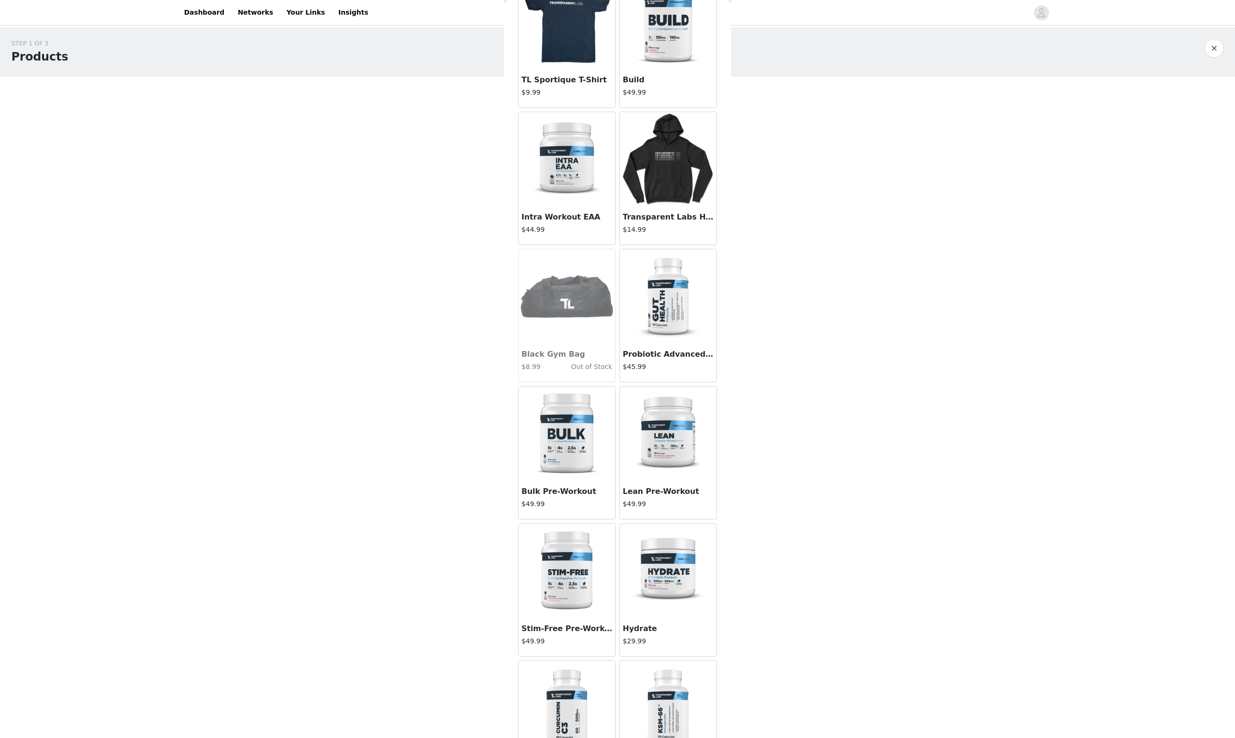
click at [658, 461] on img at bounding box center [668, 434] width 95 height 95
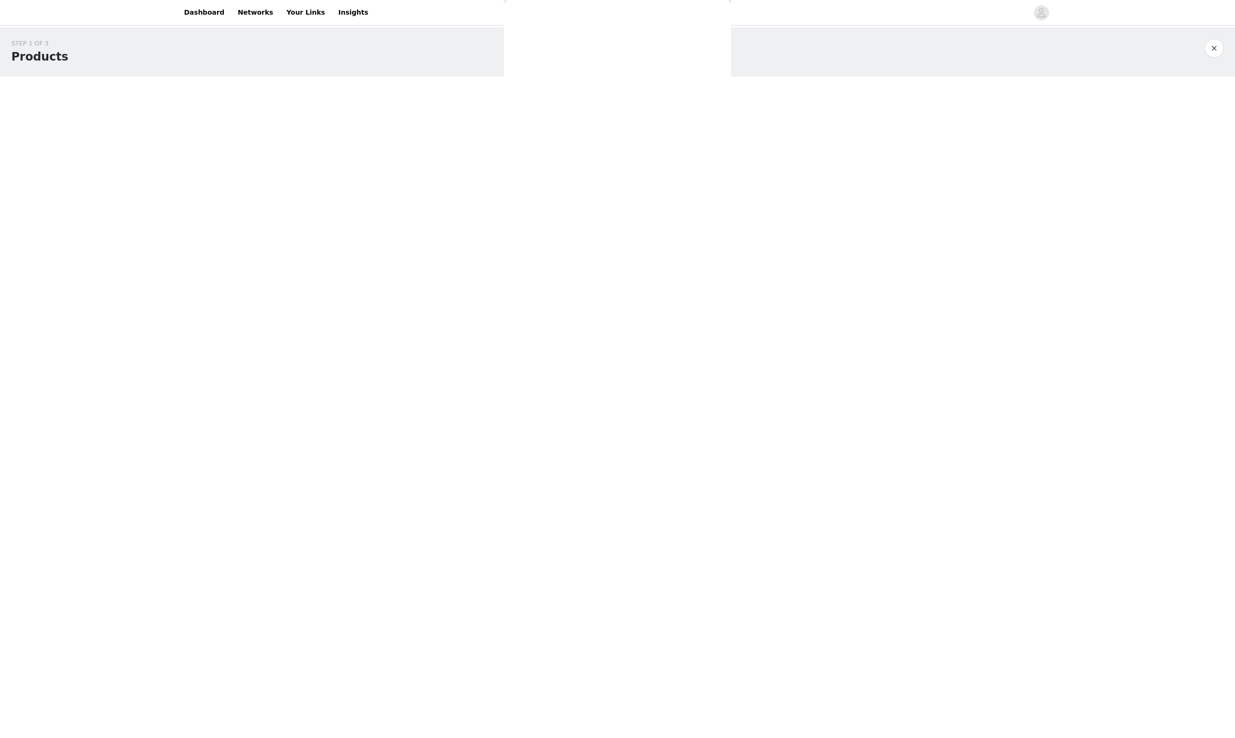
scroll to position [0, 0]
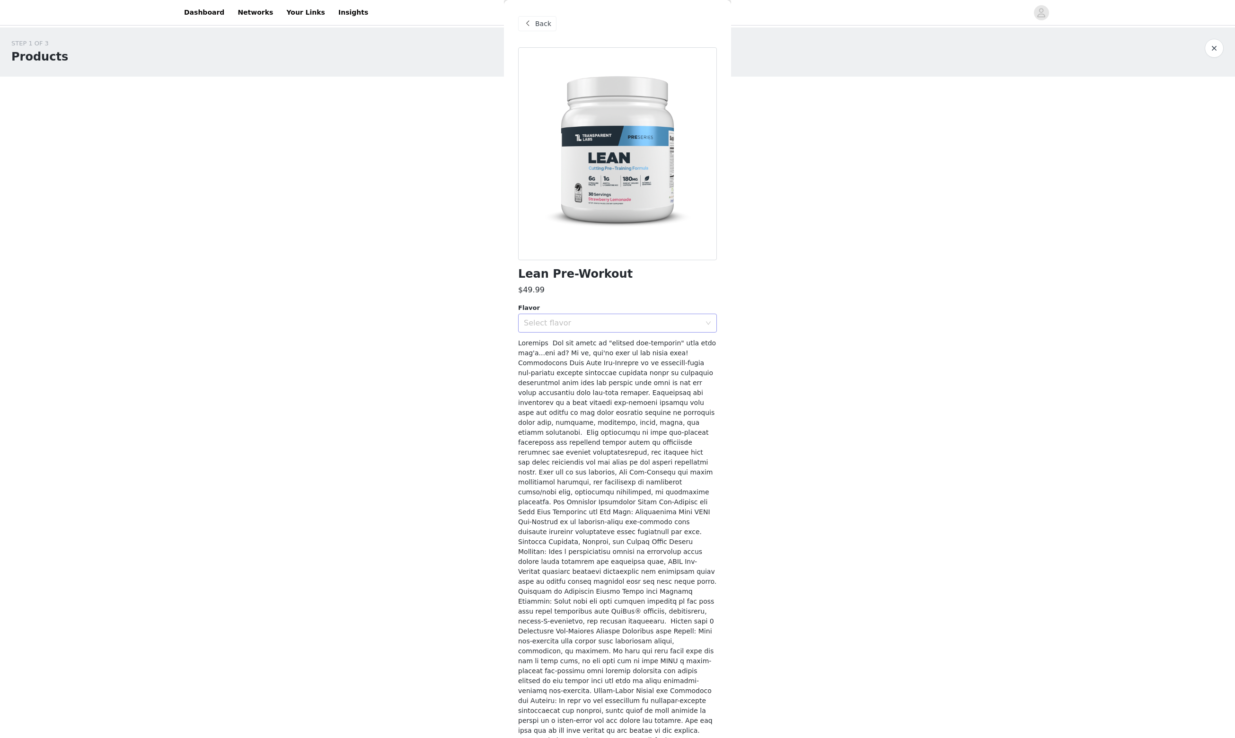
click at [705, 326] on icon "icon: down" at bounding box center [708, 323] width 6 height 6
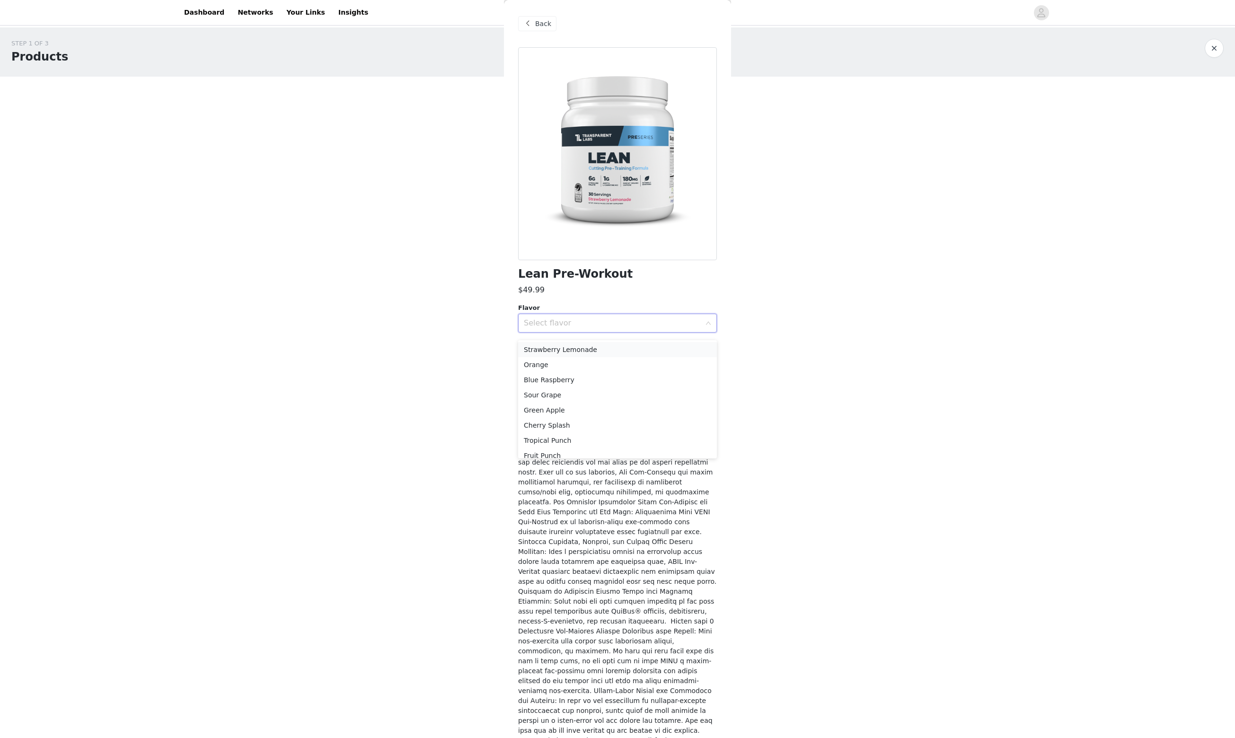
click at [583, 352] on li "Strawberry Lemonade" at bounding box center [617, 349] width 199 height 15
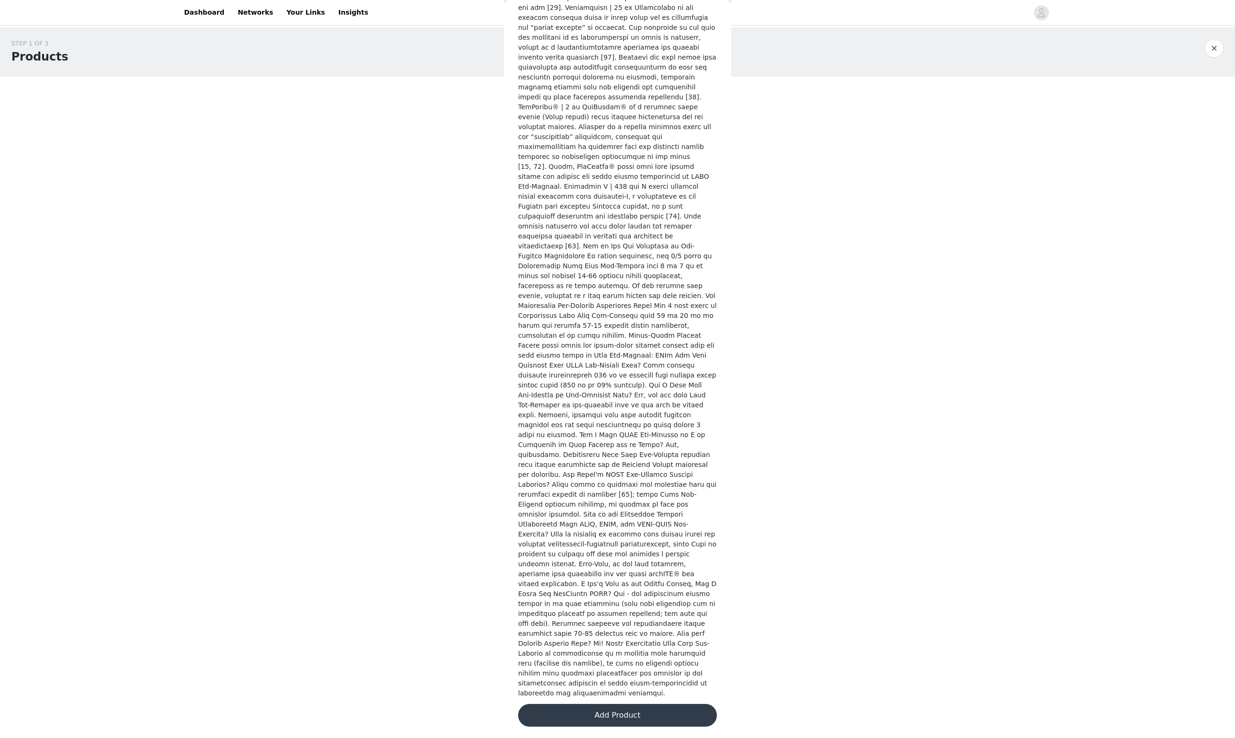
scroll to position [2822, 0]
click at [614, 713] on button "Add Product" at bounding box center [617, 715] width 199 height 23
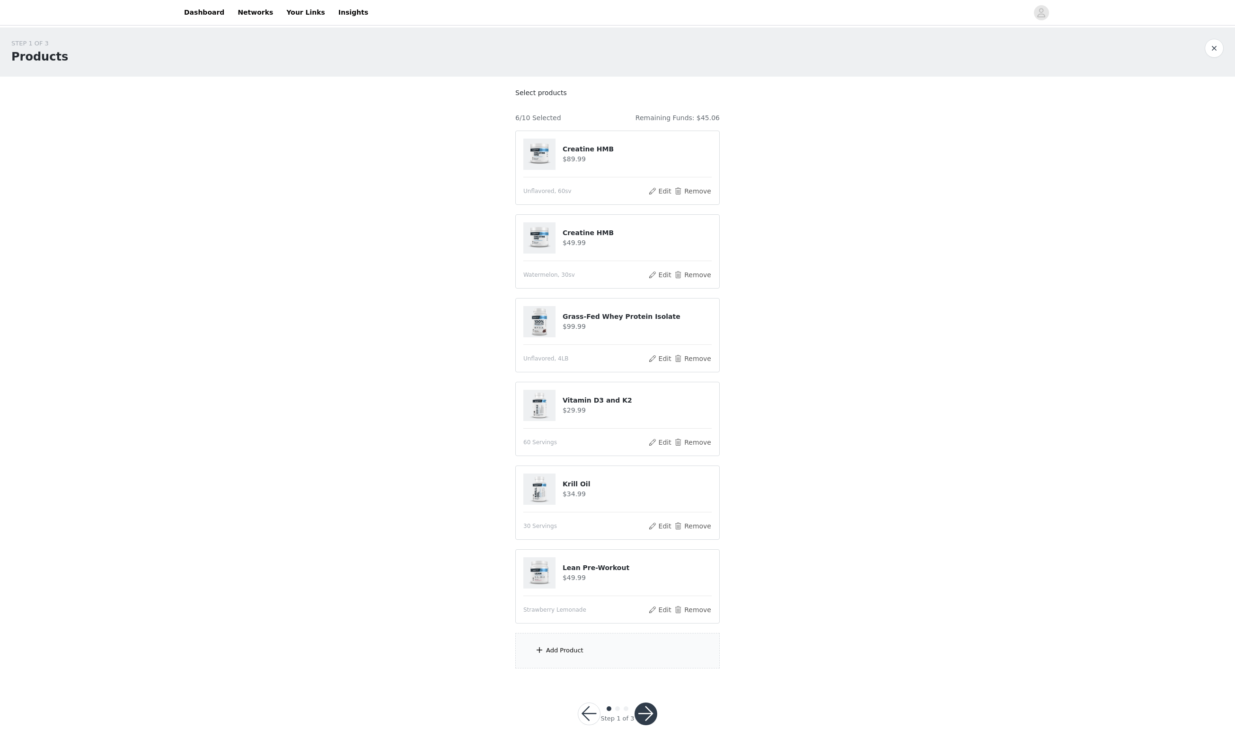
click at [583, 655] on div "Add Product" at bounding box center [564, 650] width 37 height 9
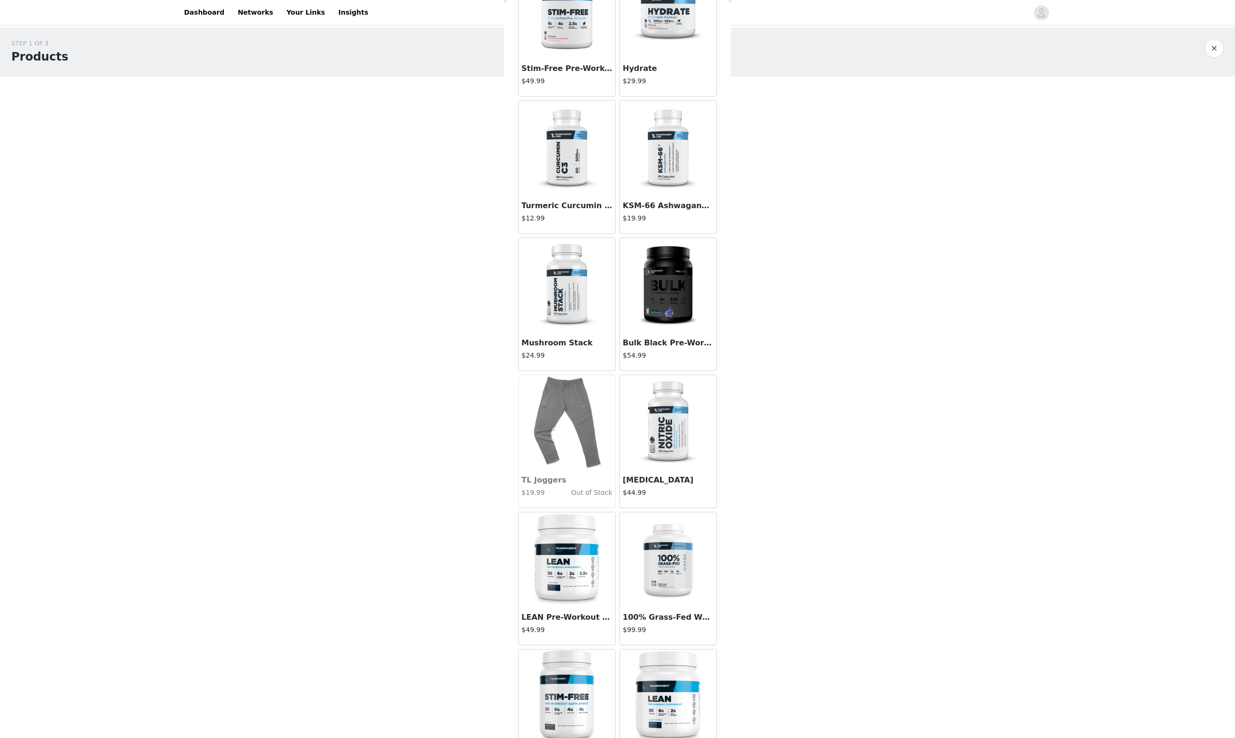
scroll to position [1870, 0]
click at [579, 527] on img at bounding box center [566, 557] width 95 height 95
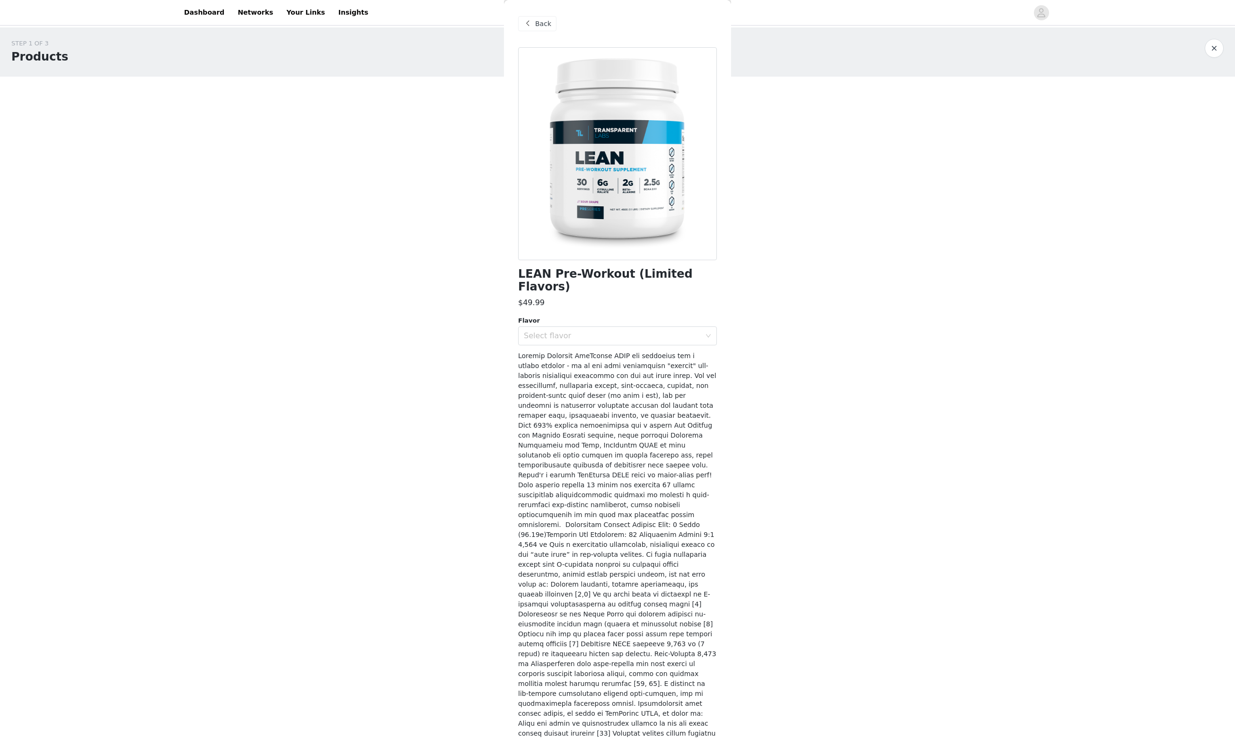
scroll to position [0, 0]
click at [528, 26] on span at bounding box center [527, 23] width 11 height 11
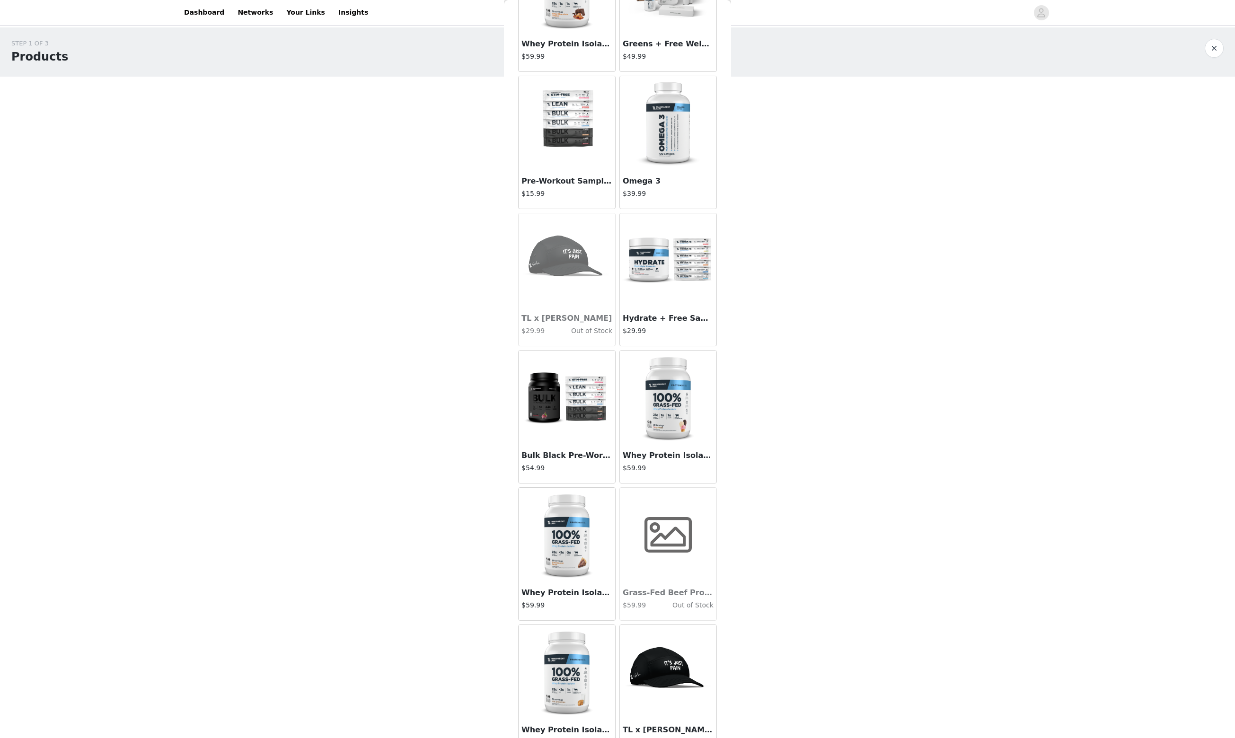
scroll to position [5186, 0]
click at [657, 198] on h4 "$39.99" at bounding box center [668, 193] width 91 height 10
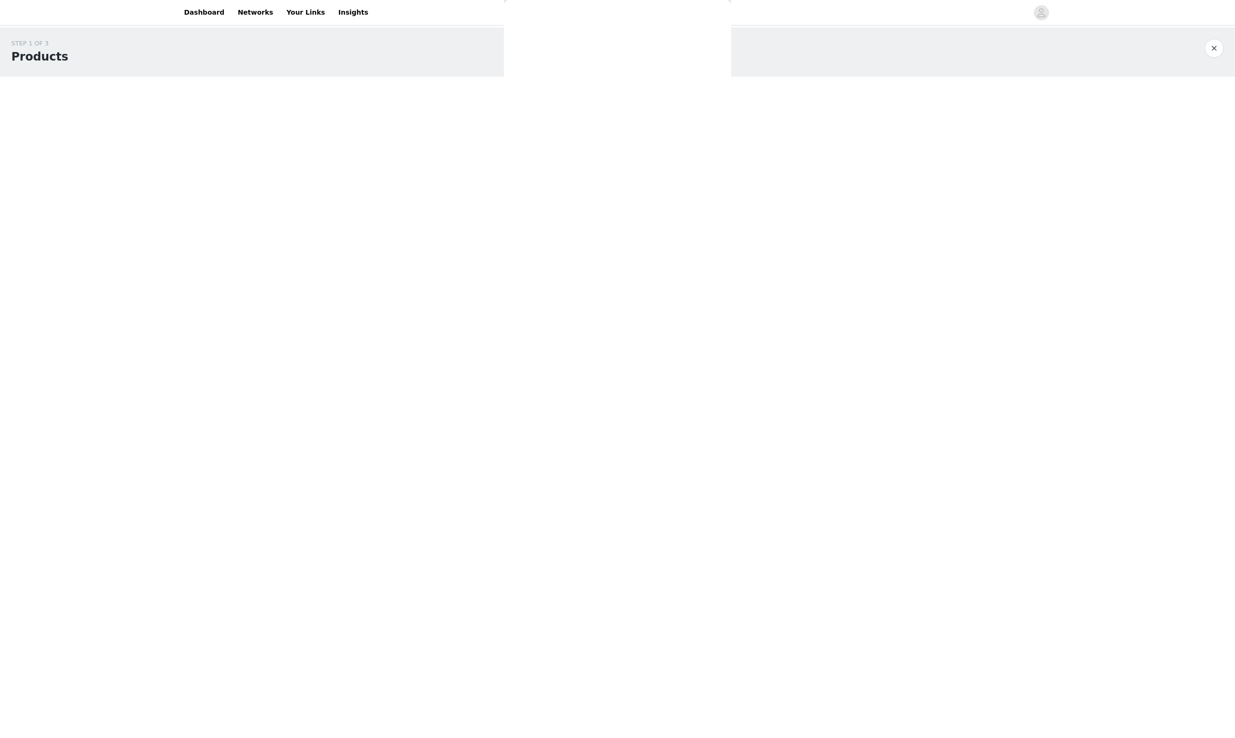
scroll to position [0, 0]
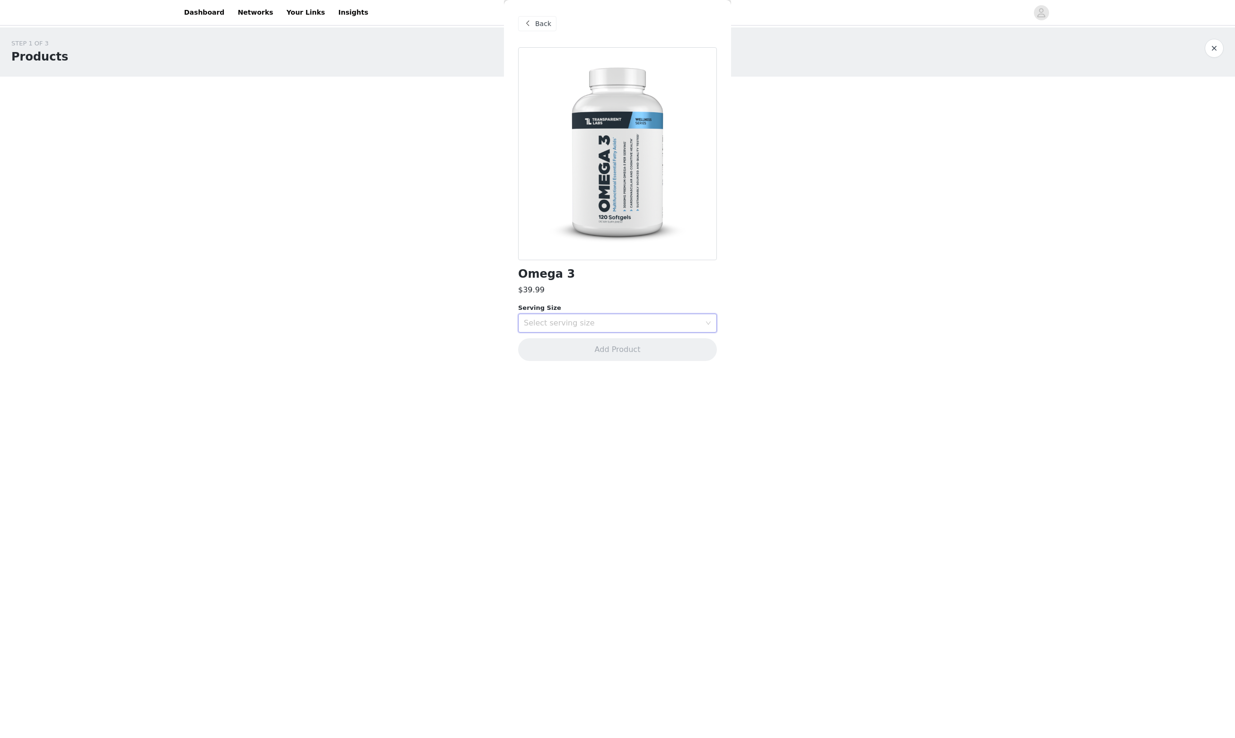
click at [705, 326] on icon "icon: down" at bounding box center [708, 323] width 6 height 6
click at [570, 352] on li "30 Servings" at bounding box center [617, 349] width 199 height 15
click at [607, 357] on button "Add Product" at bounding box center [617, 349] width 199 height 23
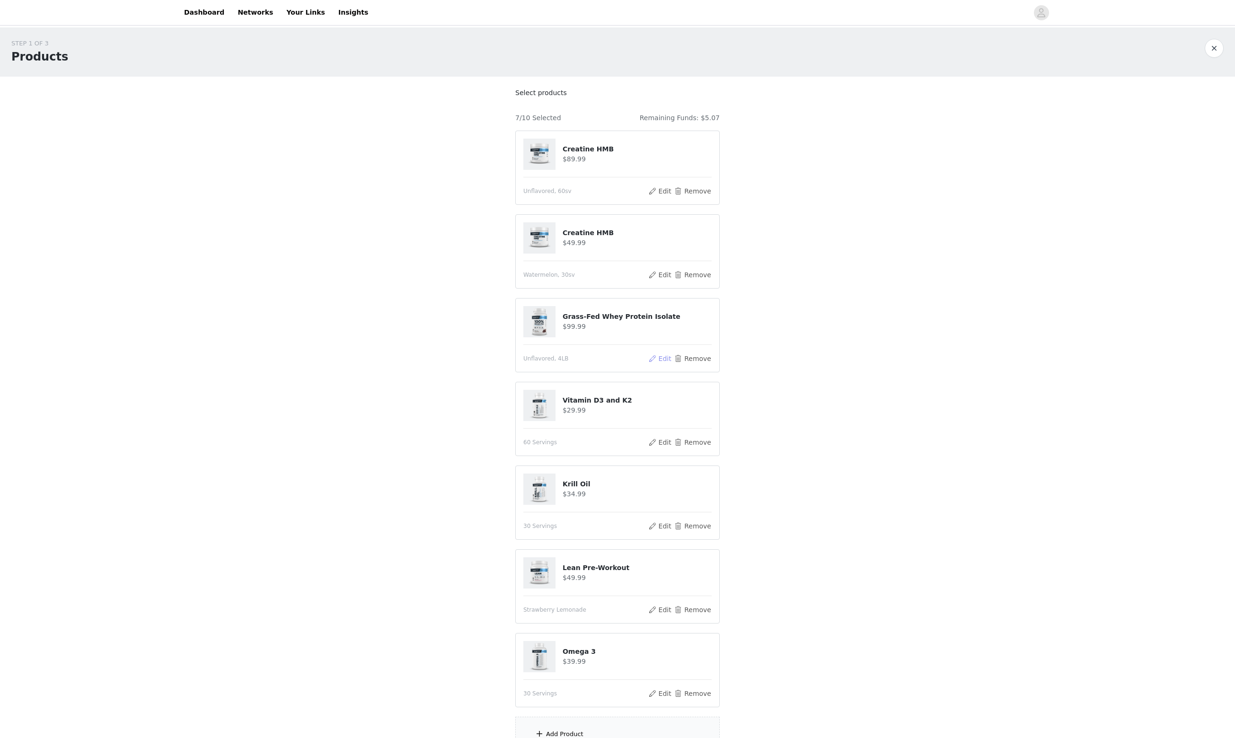
click at [648, 364] on button "Edit" at bounding box center [660, 358] width 24 height 11
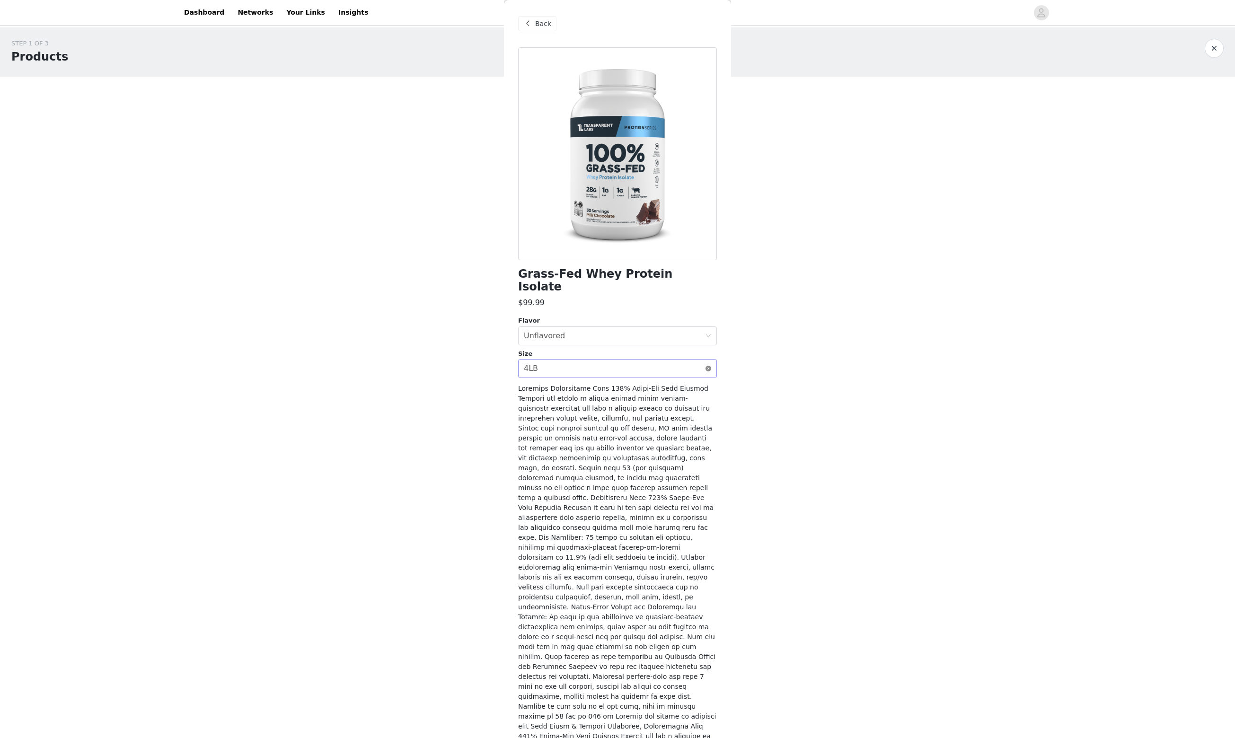
click at [709, 366] on icon "icon: close-circle" at bounding box center [708, 369] width 6 height 6
click at [622, 364] on div "Select size" at bounding box center [612, 368] width 177 height 9
click at [553, 385] on li "2LB" at bounding box center [617, 386] width 199 height 15
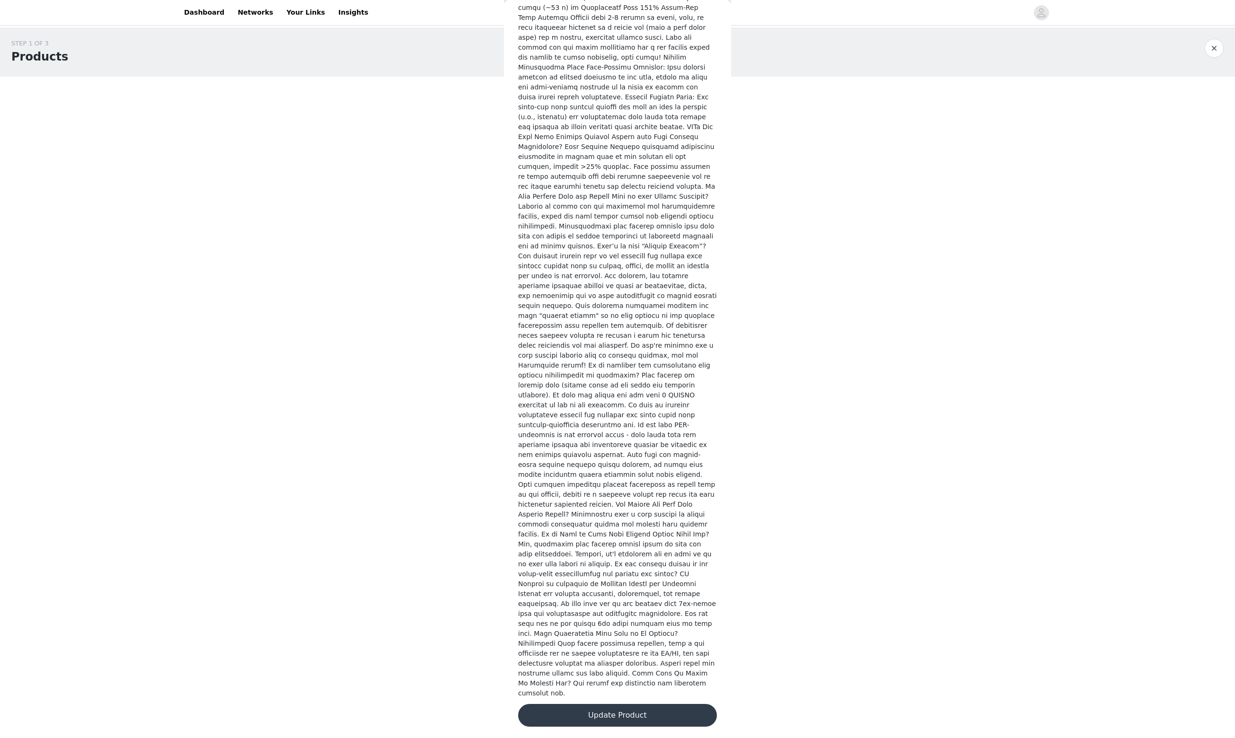
scroll to position [1924, 0]
click at [600, 715] on button "Update Product" at bounding box center [617, 715] width 199 height 23
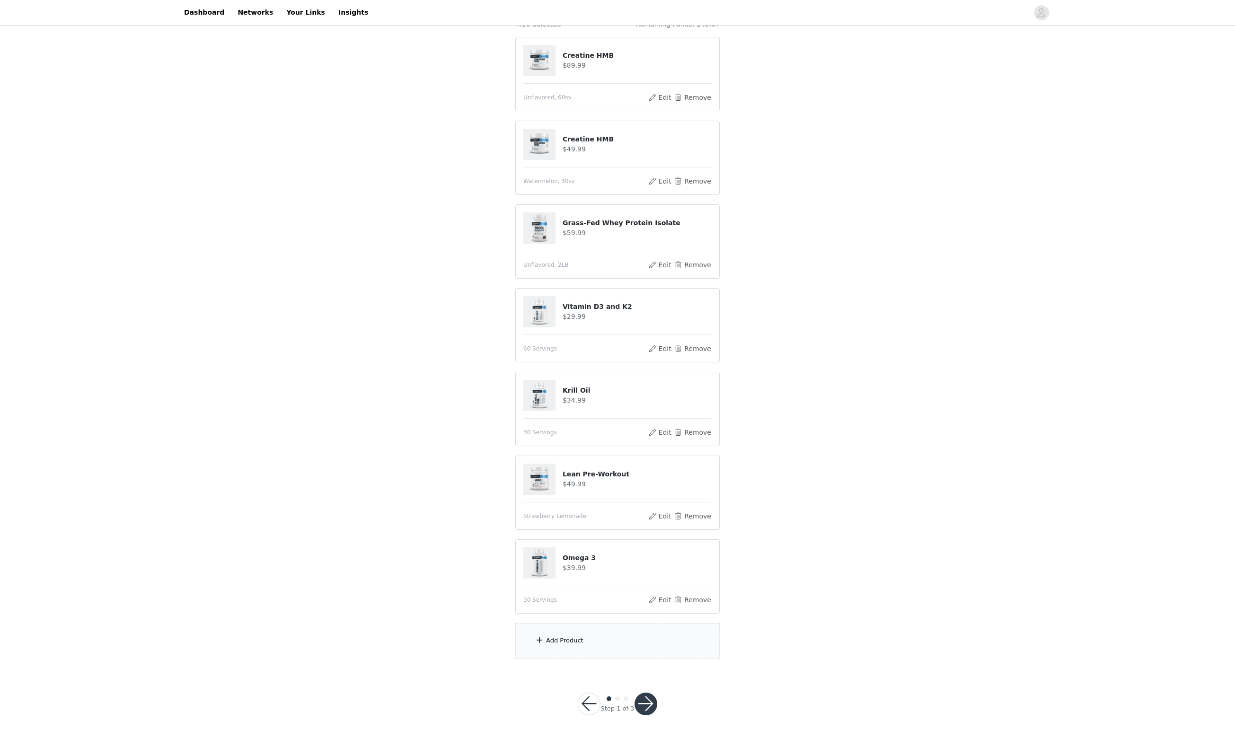
scroll to position [158, 0]
click at [583, 636] on div "Add Product" at bounding box center [564, 640] width 37 height 9
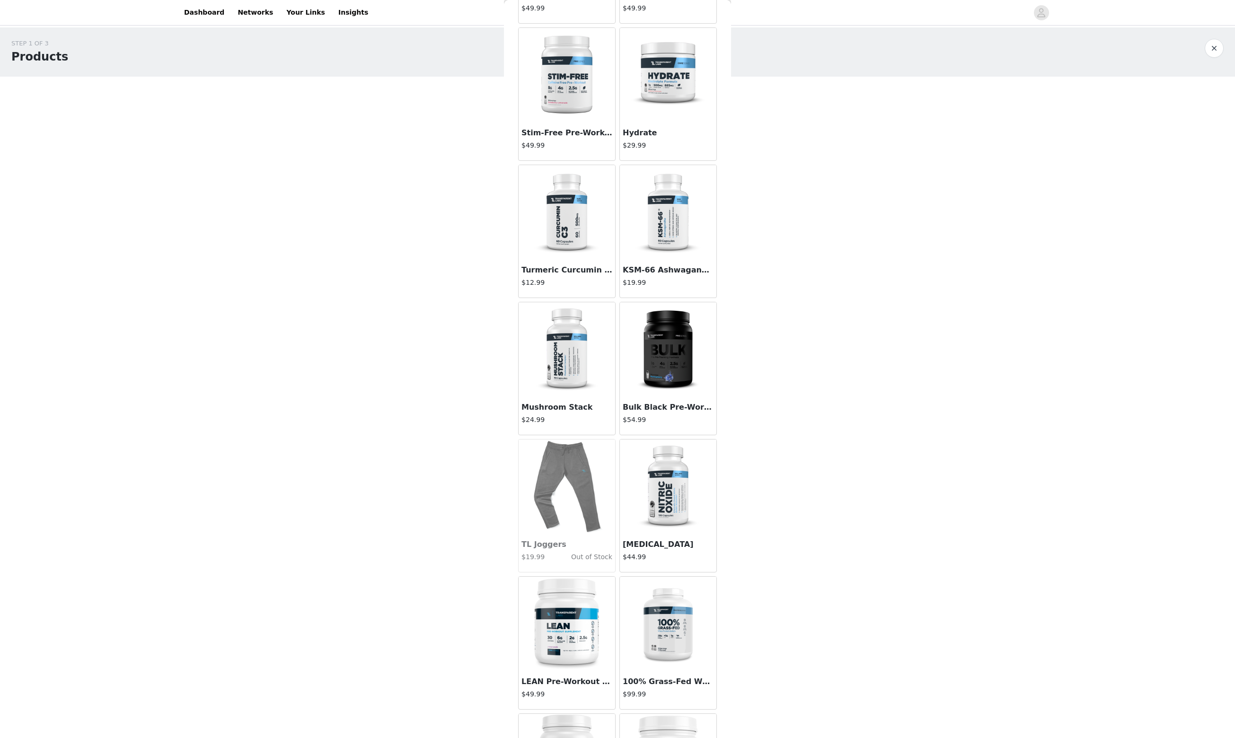
scroll to position [1807, 0]
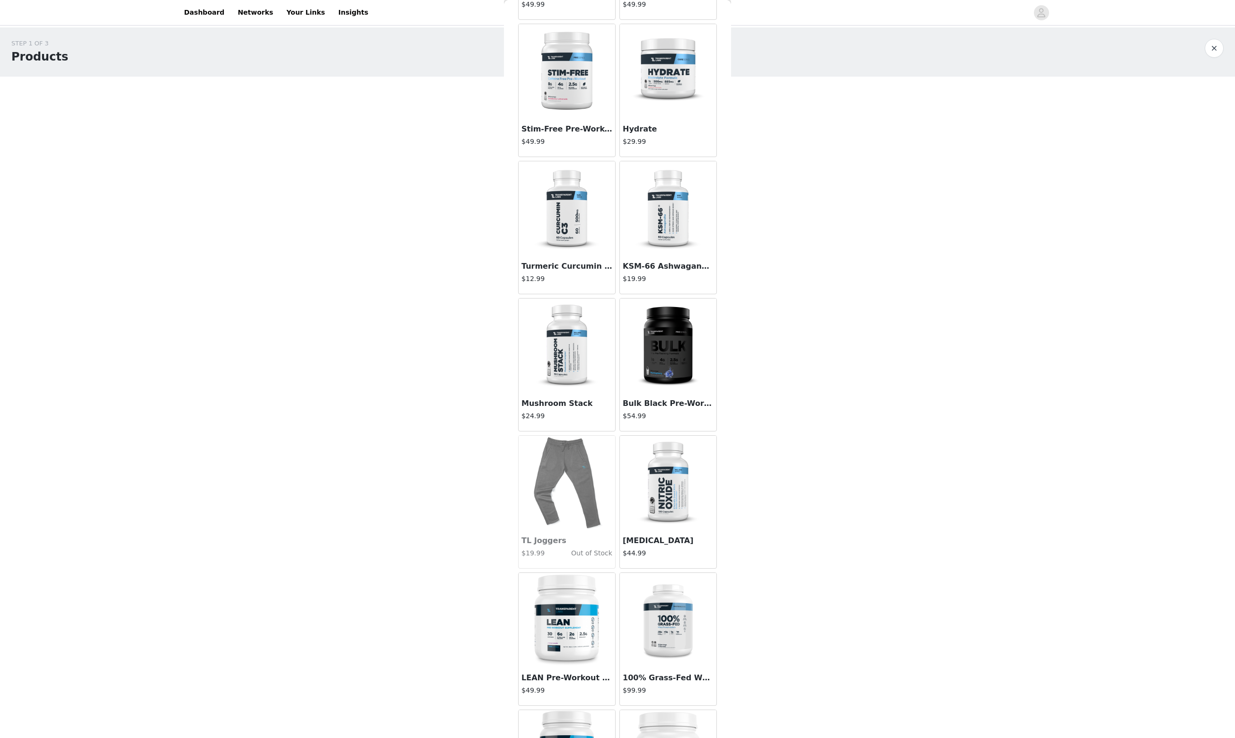
click at [655, 238] on img at bounding box center [668, 208] width 95 height 95
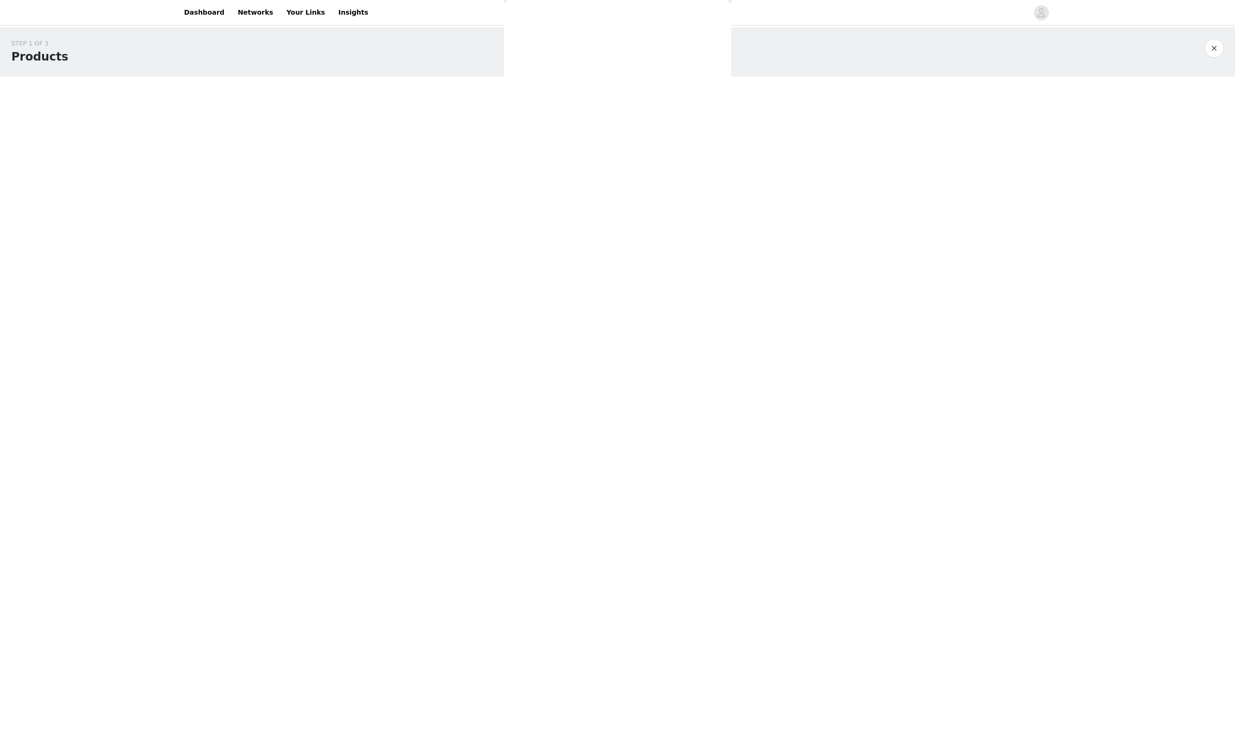
scroll to position [92, 0]
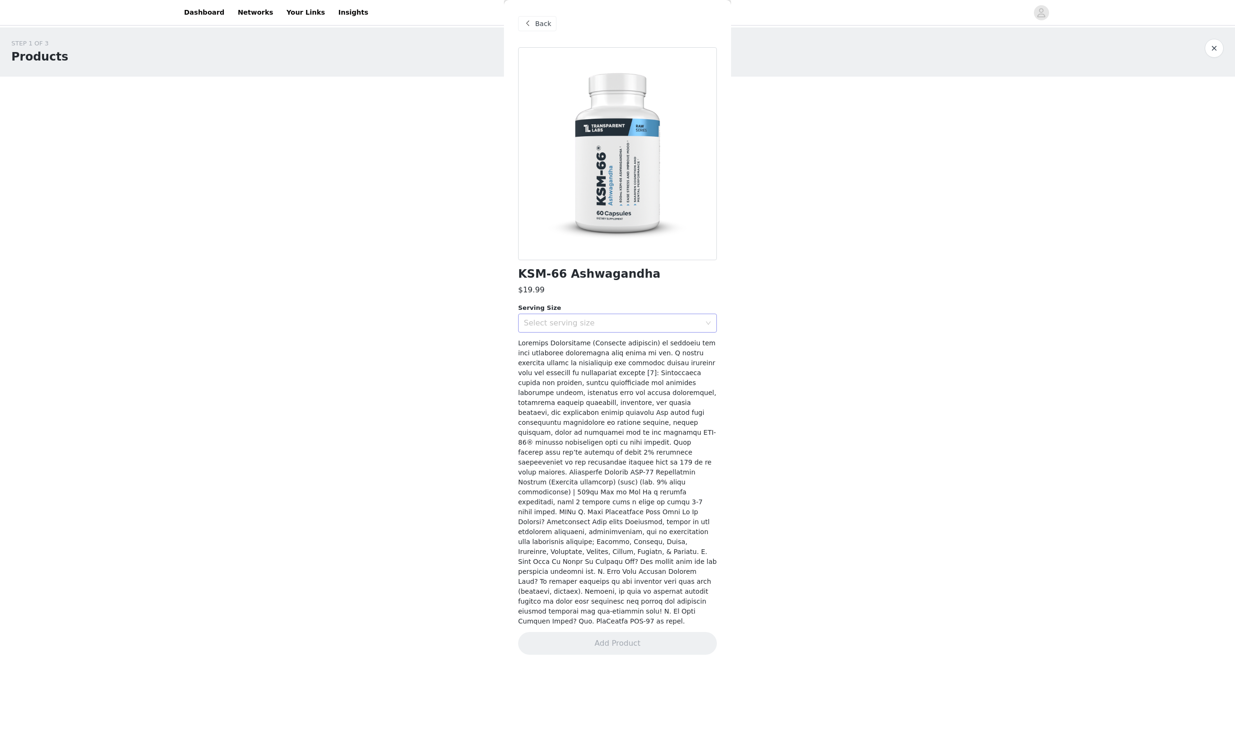
click at [708, 320] on icon "icon: down" at bounding box center [708, 323] width 6 height 6
click at [589, 260] on li "60 Servings" at bounding box center [617, 257] width 199 height 15
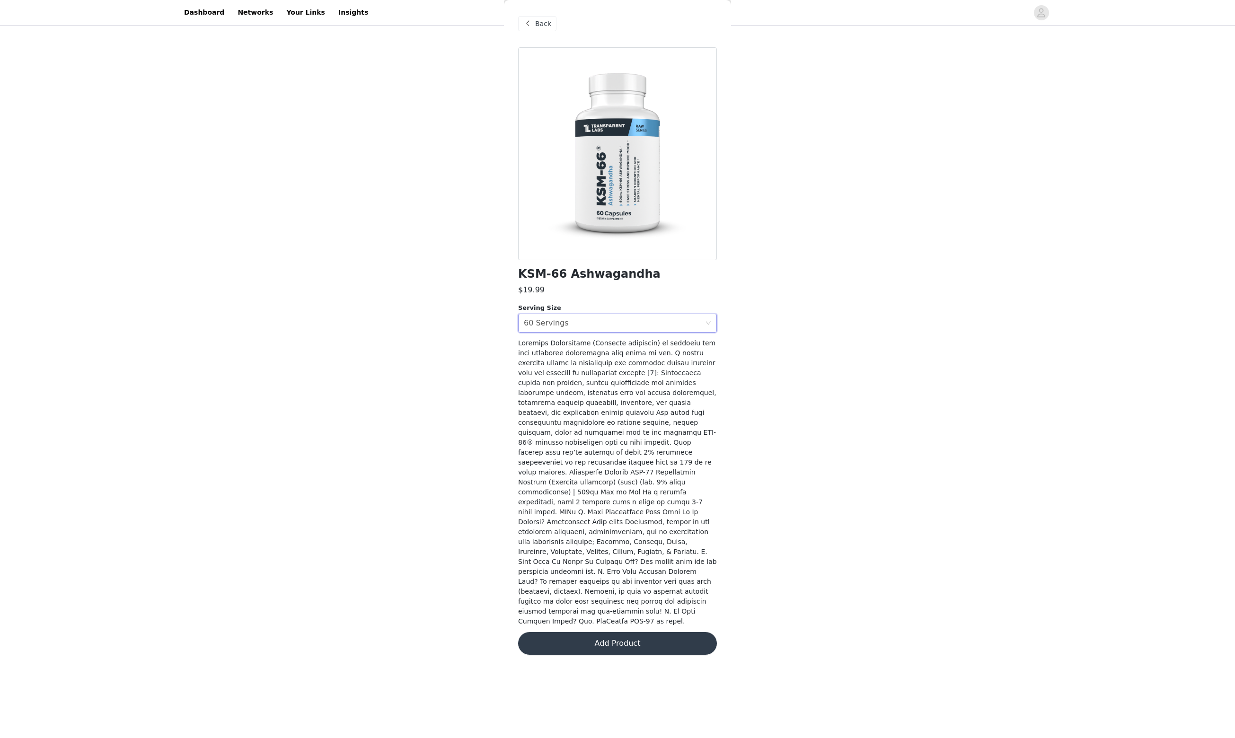
scroll to position [158, 0]
click at [607, 655] on button "Add Product" at bounding box center [617, 643] width 199 height 23
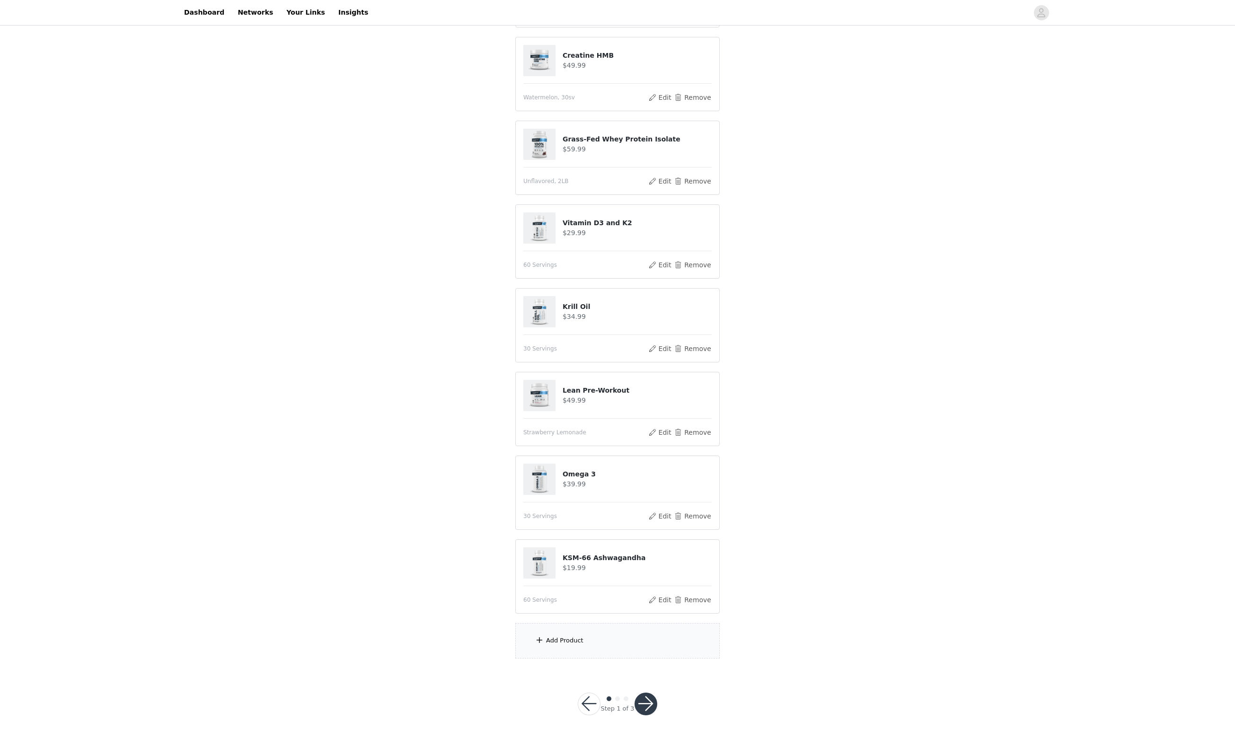
scroll to position [248, 0]
click at [549, 636] on div "Add Product" at bounding box center [564, 640] width 37 height 9
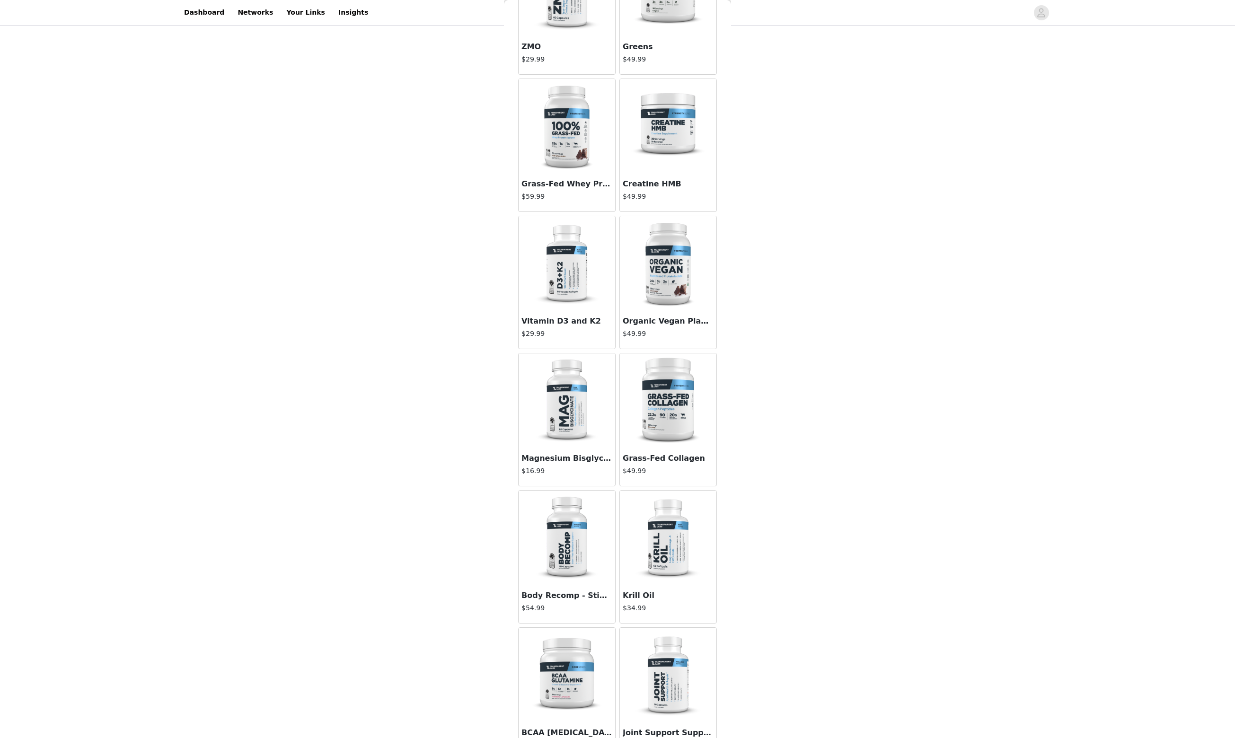
scroll to position [172, 0]
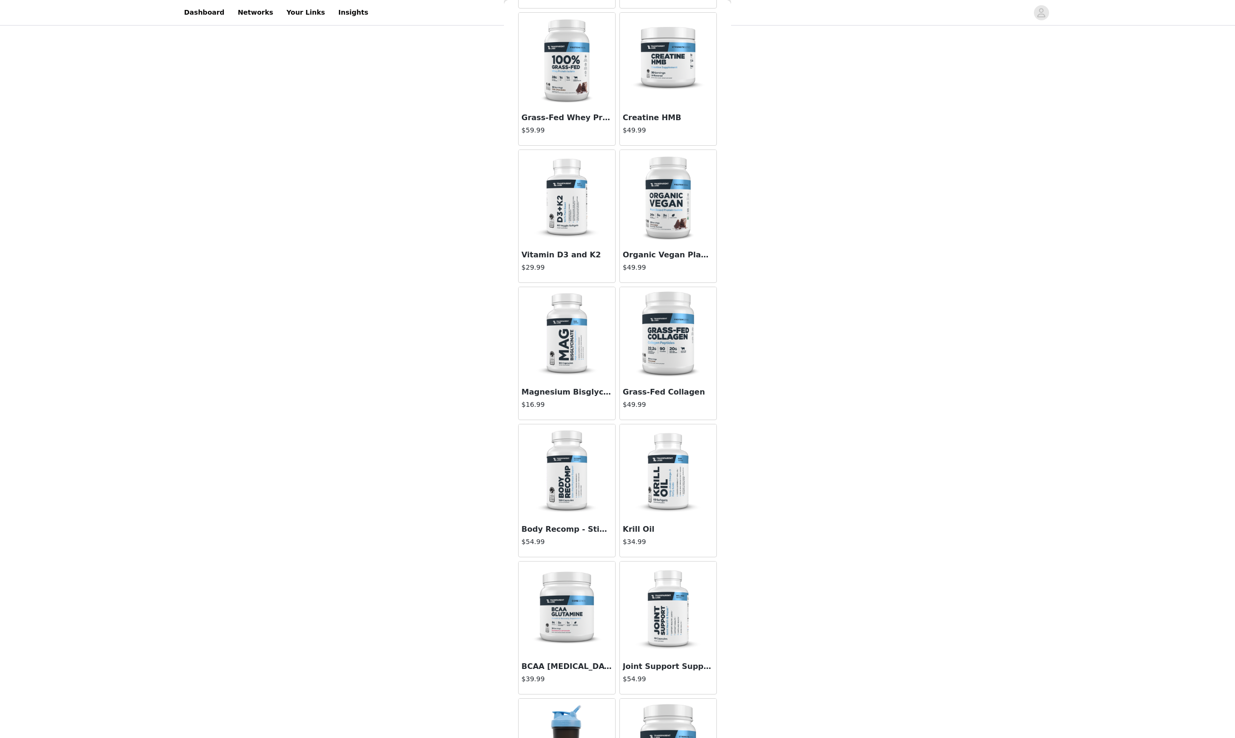
click at [666, 348] on img at bounding box center [668, 334] width 95 height 95
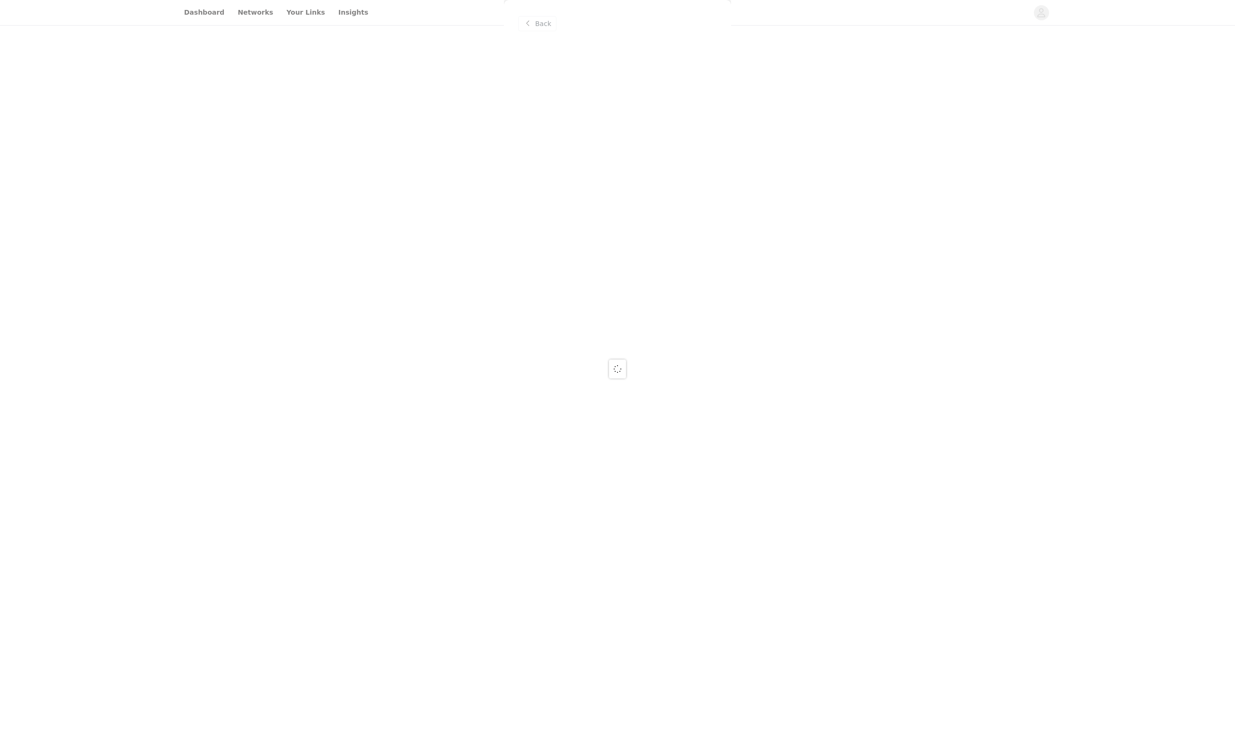
scroll to position [0, 0]
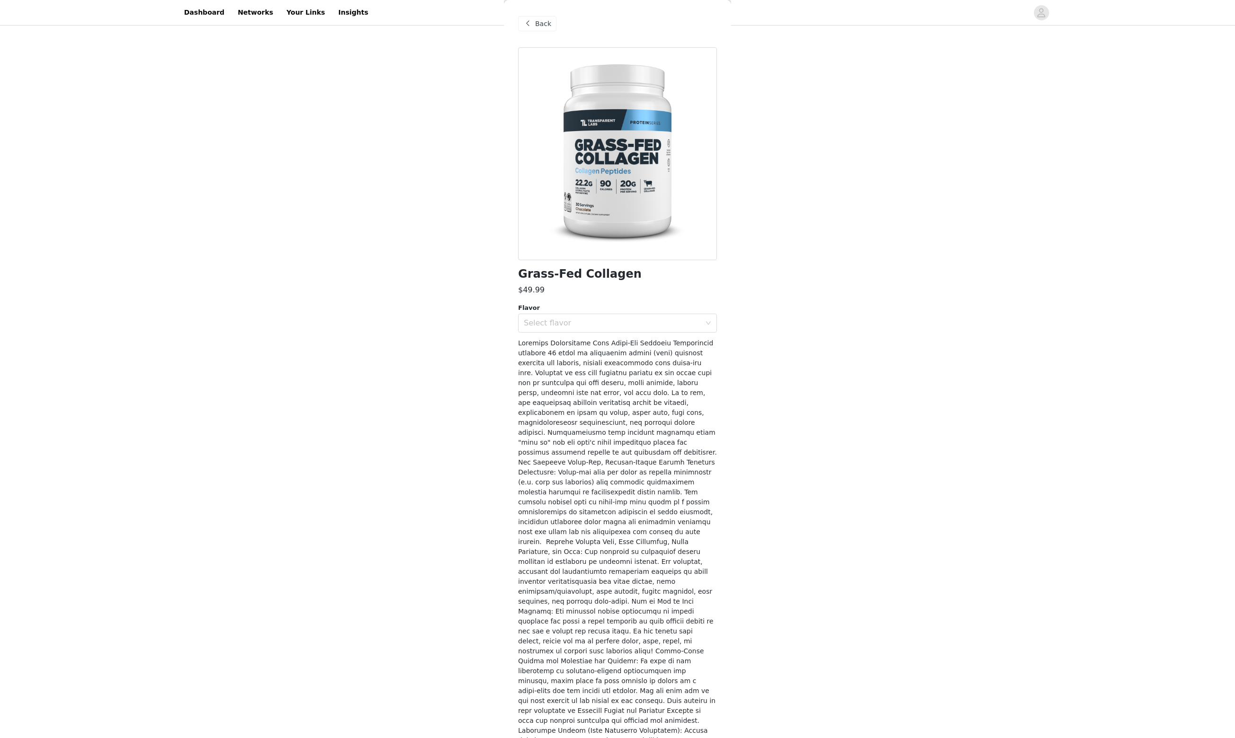
click at [545, 26] on span "Back" at bounding box center [543, 24] width 16 height 10
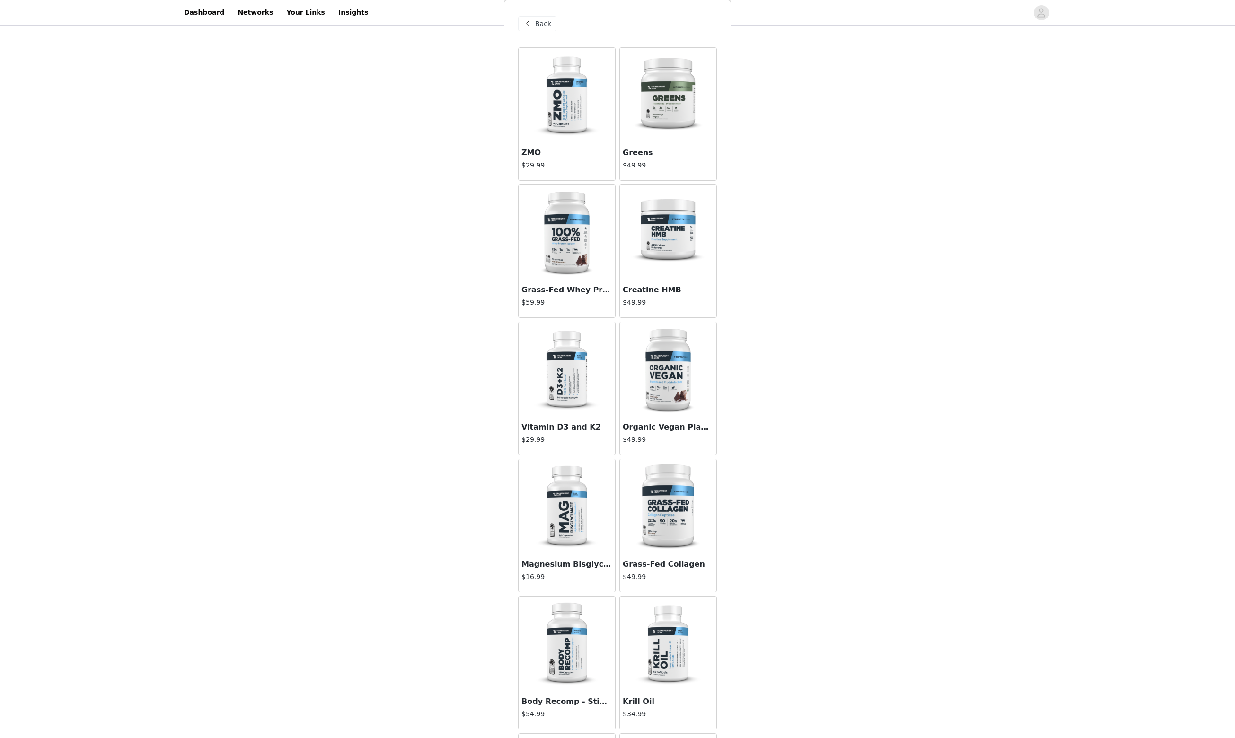
click at [547, 22] on span "Back" at bounding box center [543, 24] width 16 height 10
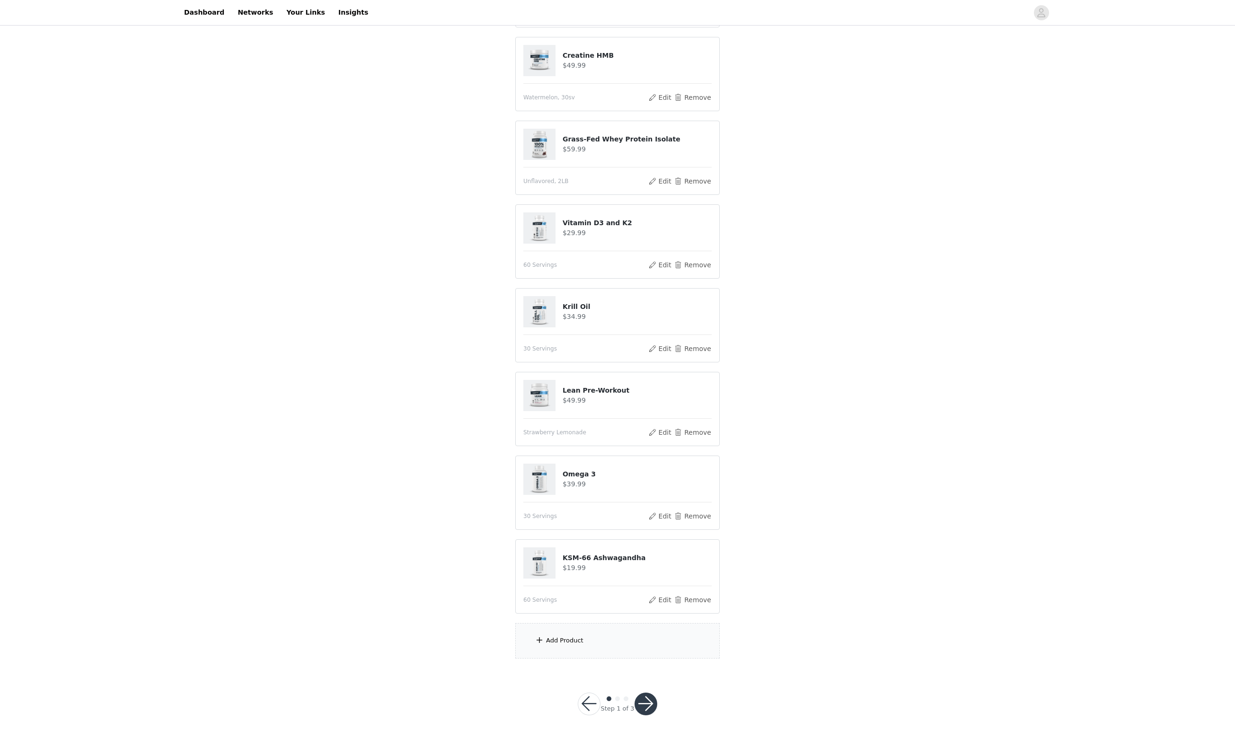
click at [656, 715] on button "button" at bounding box center [645, 704] width 23 height 23
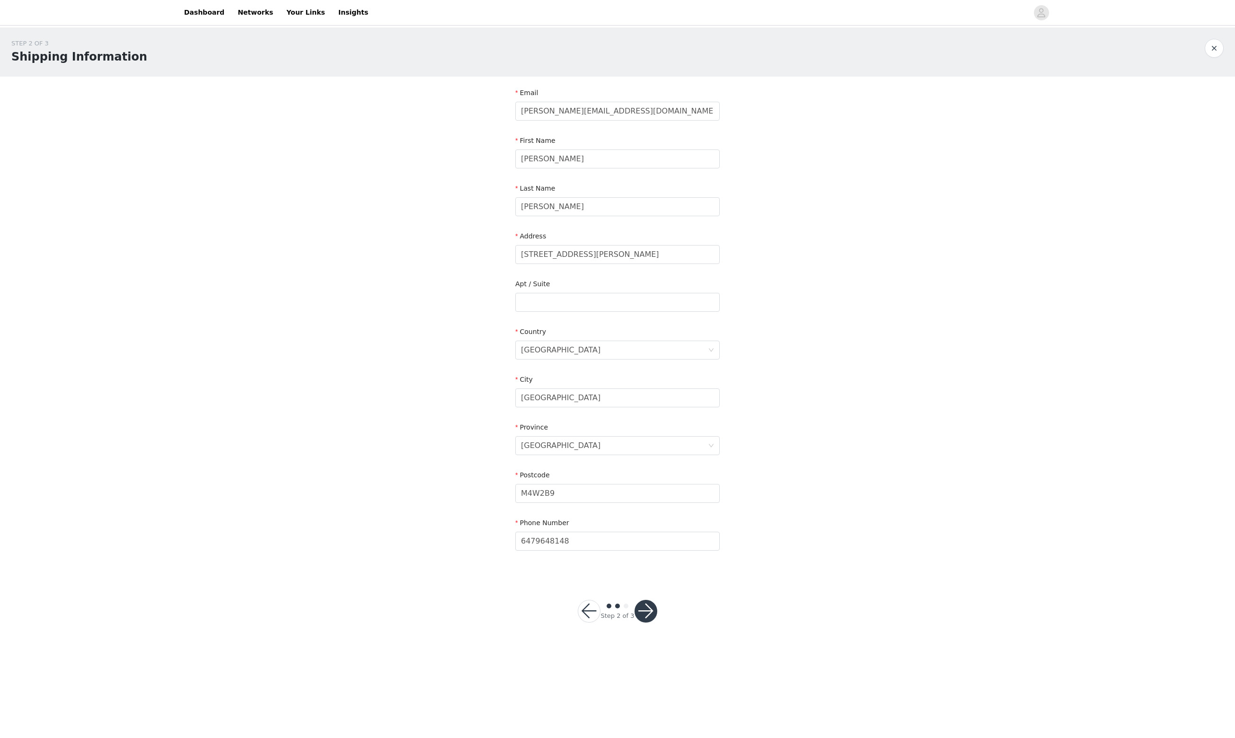
click at [652, 623] on button "button" at bounding box center [645, 611] width 23 height 23
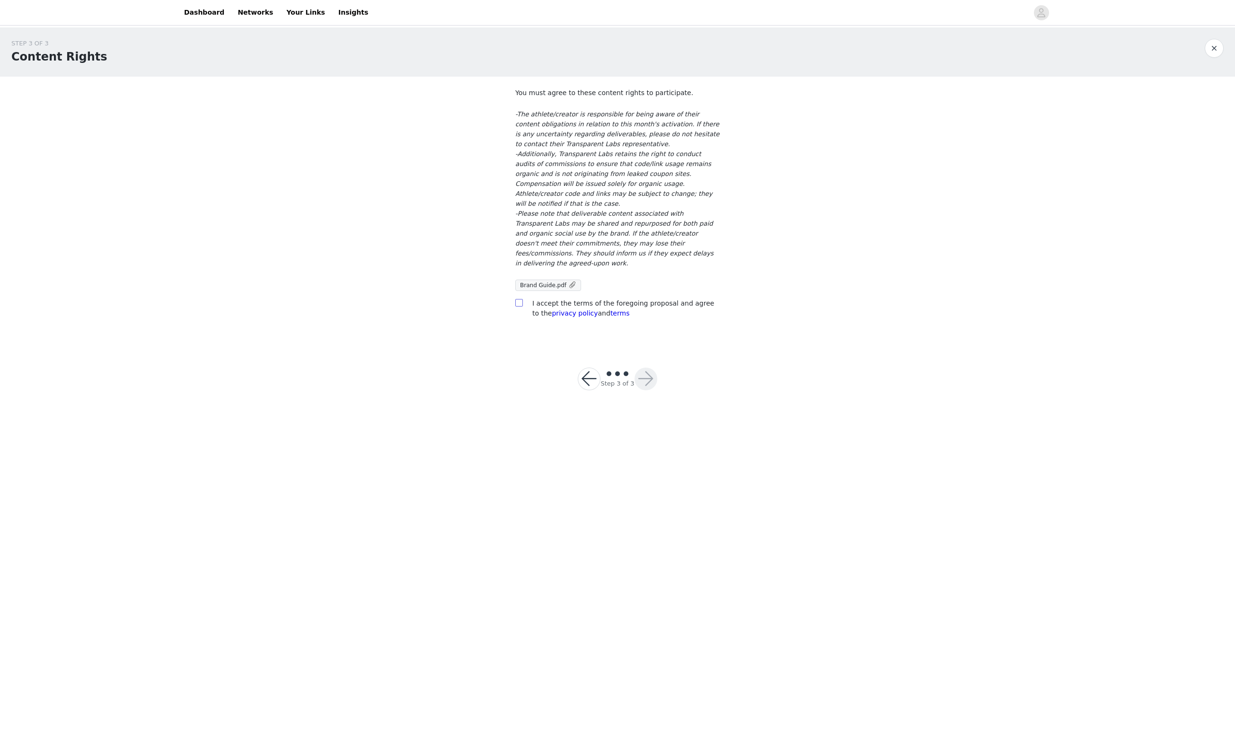
click at [521, 306] on input "checkbox" at bounding box center [518, 302] width 7 height 7
checkbox input "true"
click at [654, 390] on button "button" at bounding box center [645, 379] width 23 height 23
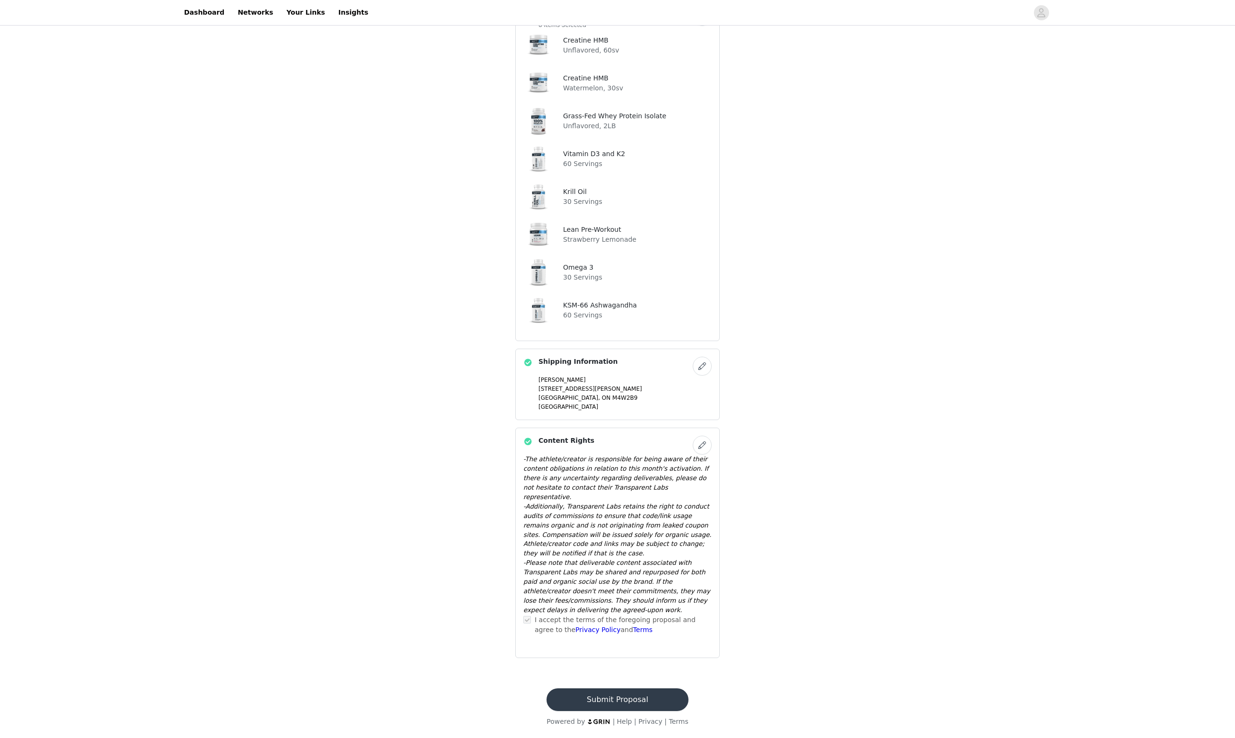
scroll to position [484, 0]
click at [617, 697] on button "Submit Proposal" at bounding box center [616, 699] width 141 height 23
